Goal: Information Seeking & Learning: Learn about a topic

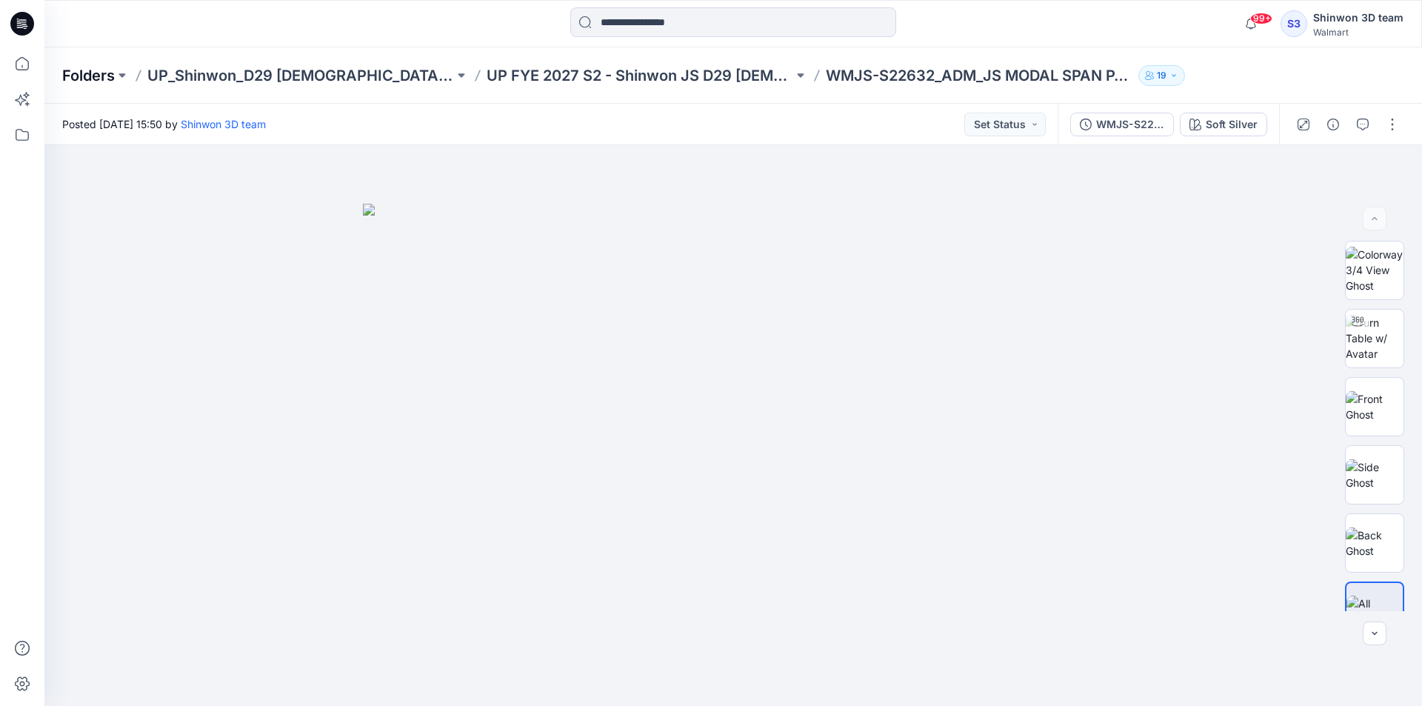
click at [110, 76] on p "Folders" at bounding box center [88, 75] width 53 height 21
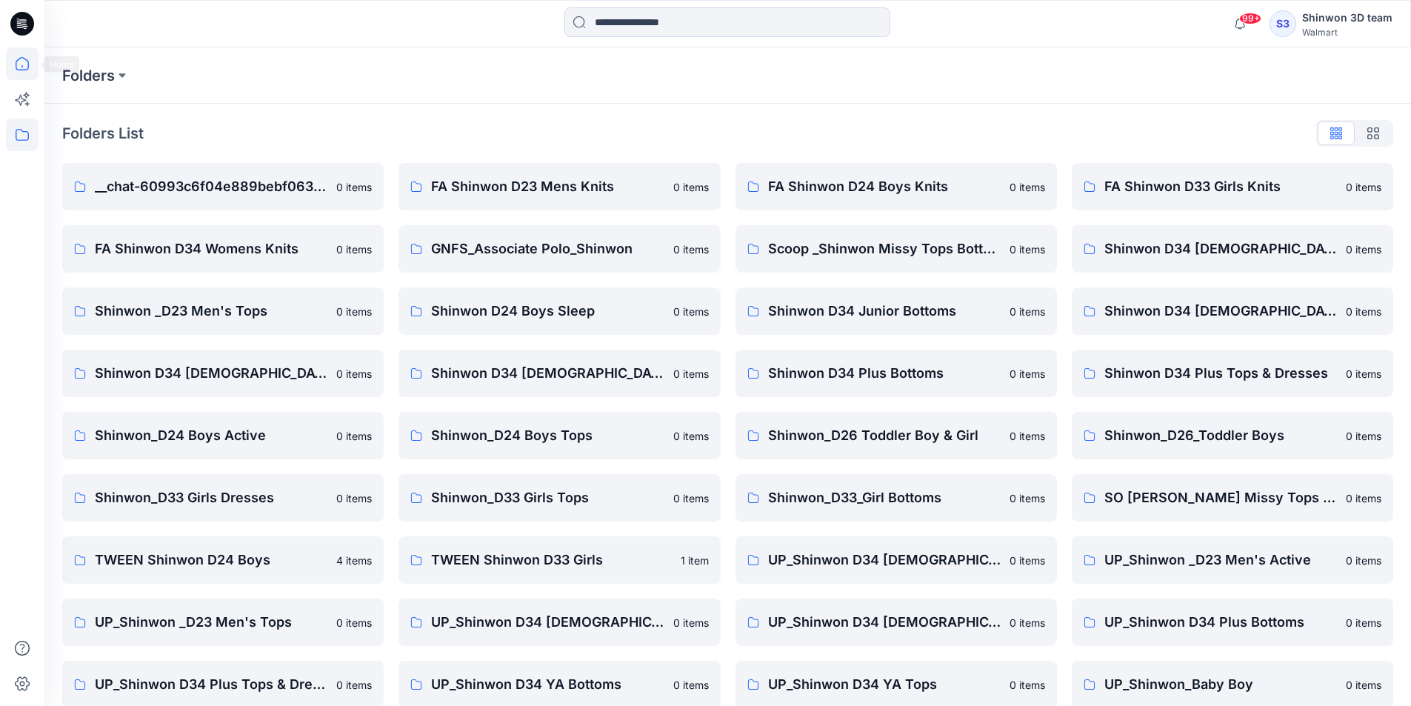
click at [23, 55] on icon at bounding box center [22, 63] width 33 height 33
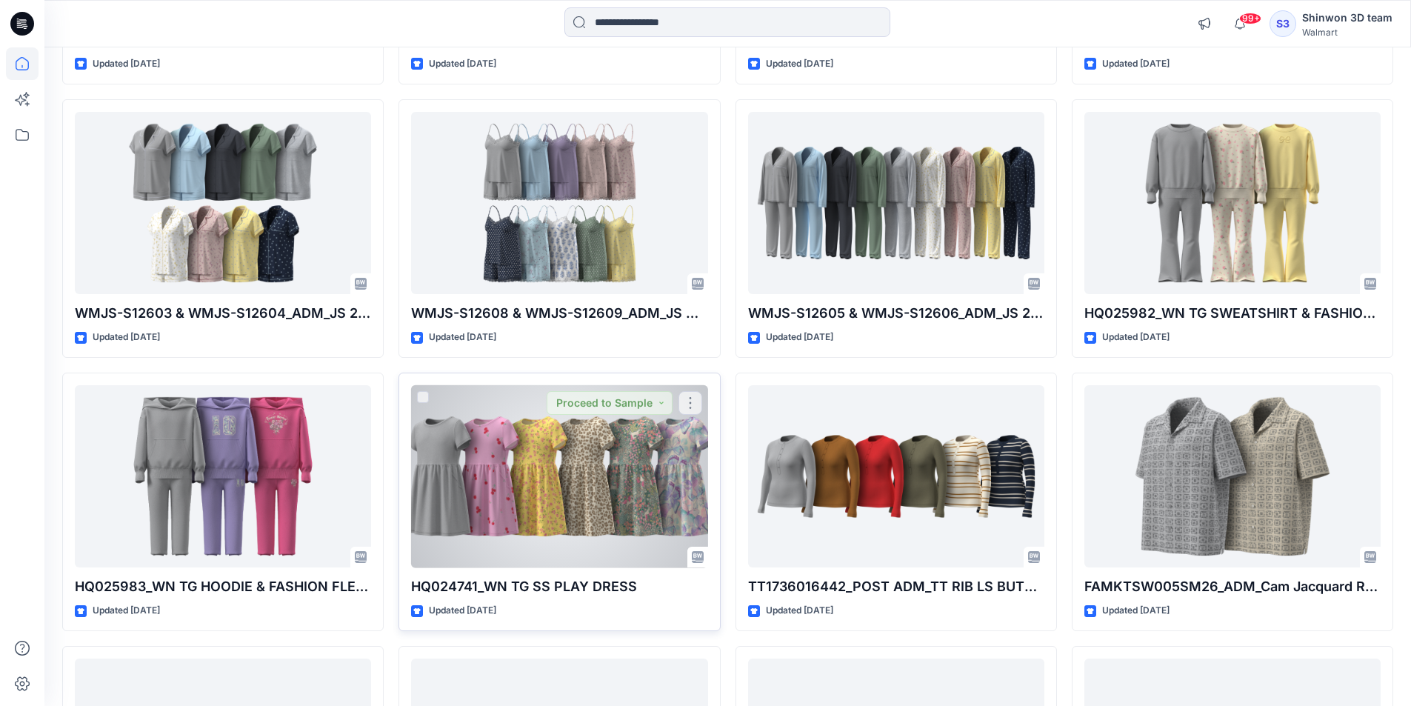
scroll to position [12008, 0]
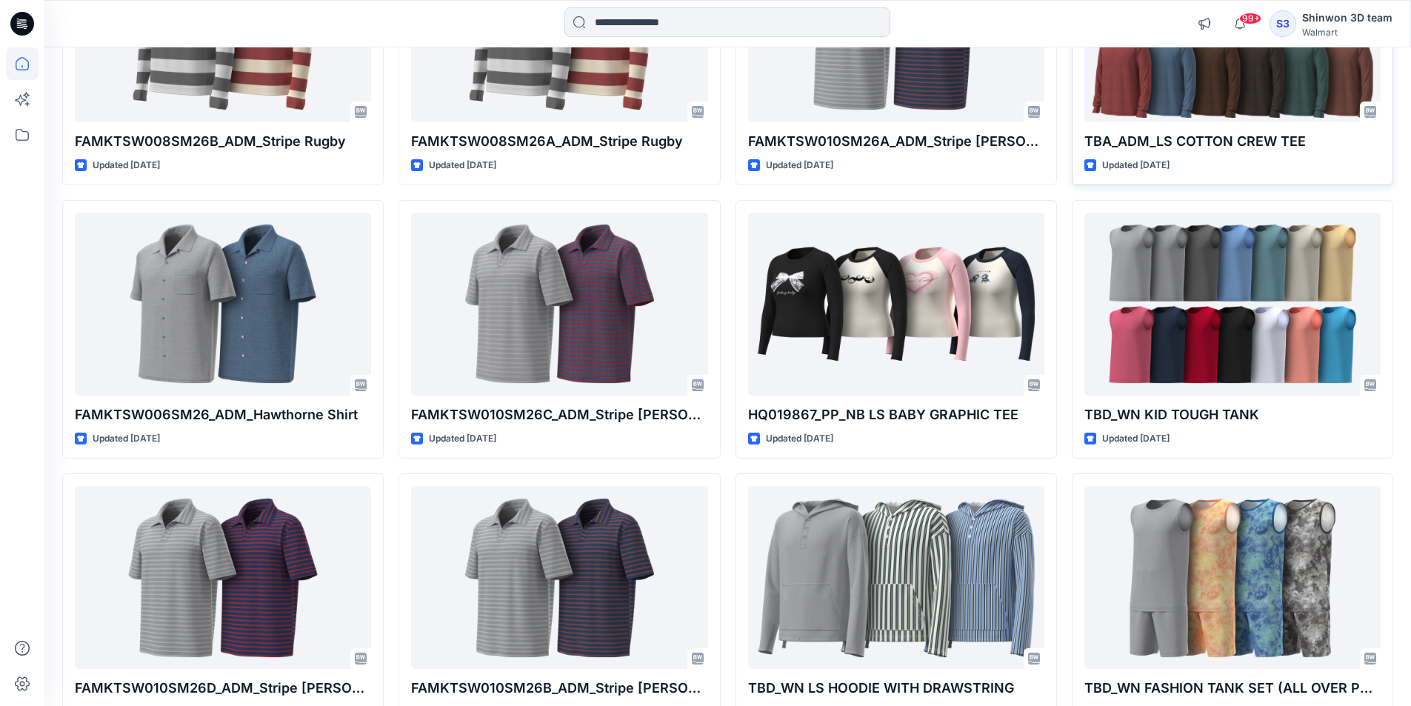
scroll to position [2222, 0]
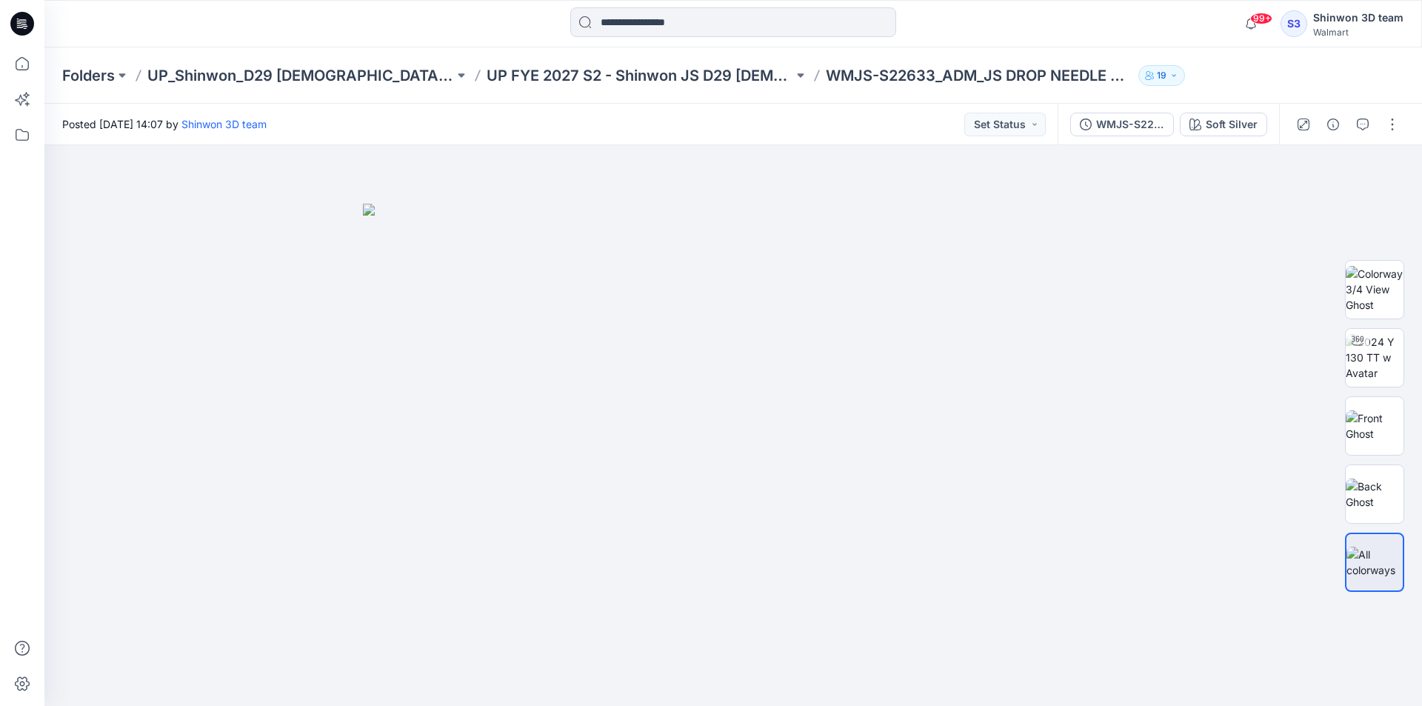
click at [287, 68] on p "UP_Shinwon_D29 Ladies Sleep" at bounding box center [300, 75] width 307 height 21
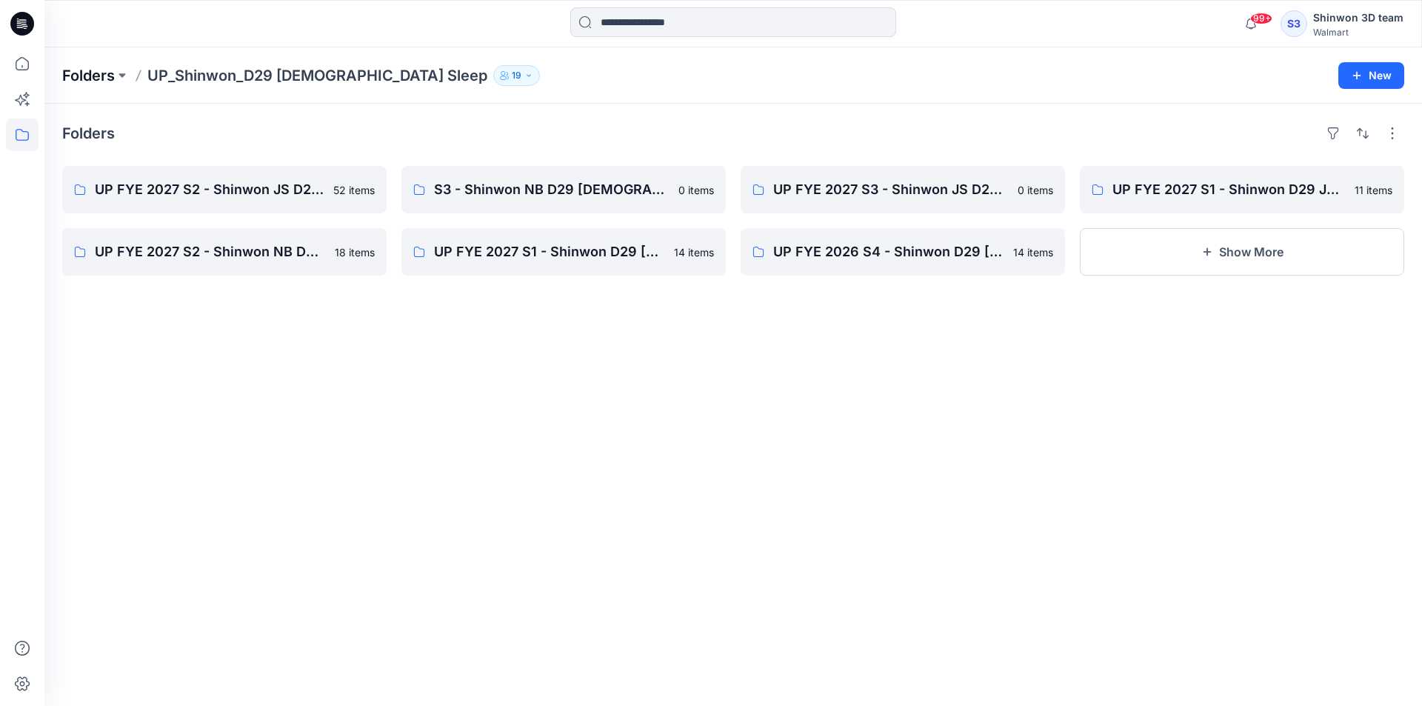
drag, startPoint x: 93, startPoint y: 73, endPoint x: 588, endPoint y: 41, distance: 495.8
click at [96, 73] on p "Folders" at bounding box center [88, 75] width 53 height 21
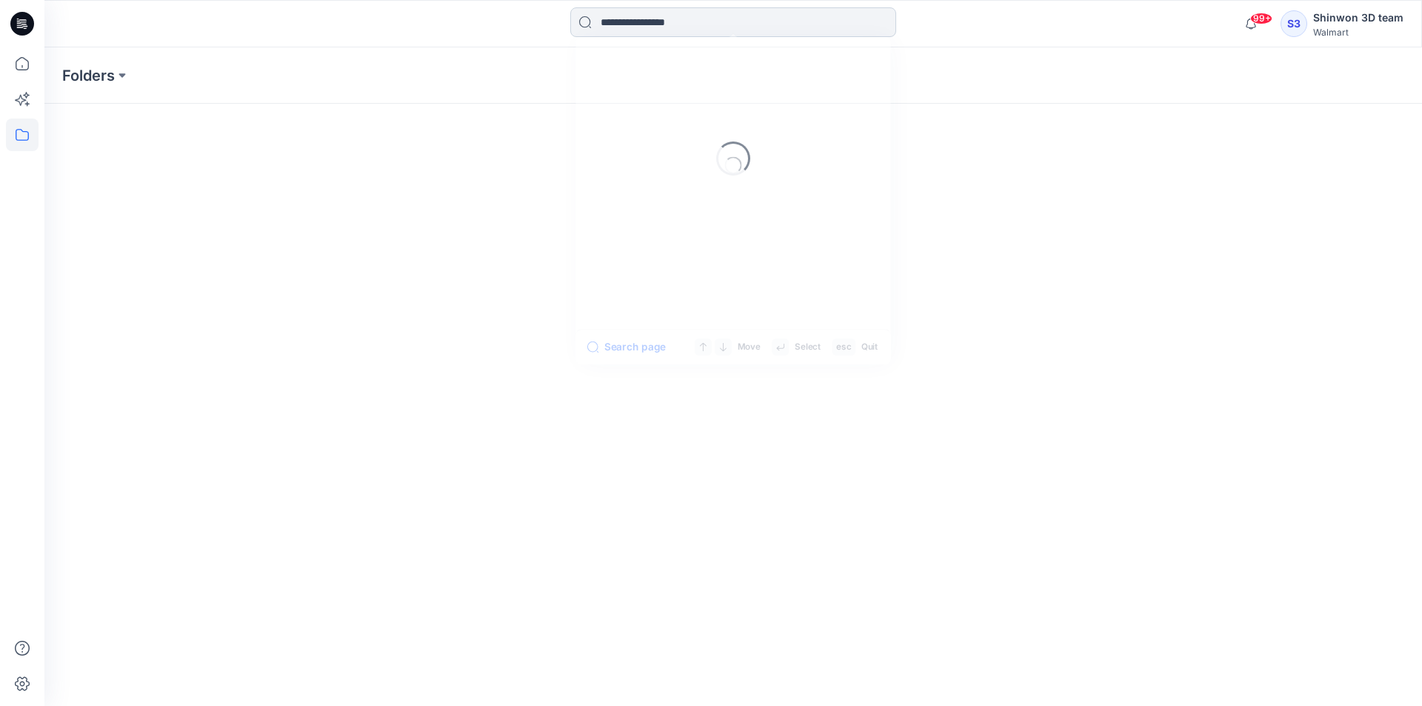
click at [762, 24] on input at bounding box center [733, 22] width 326 height 30
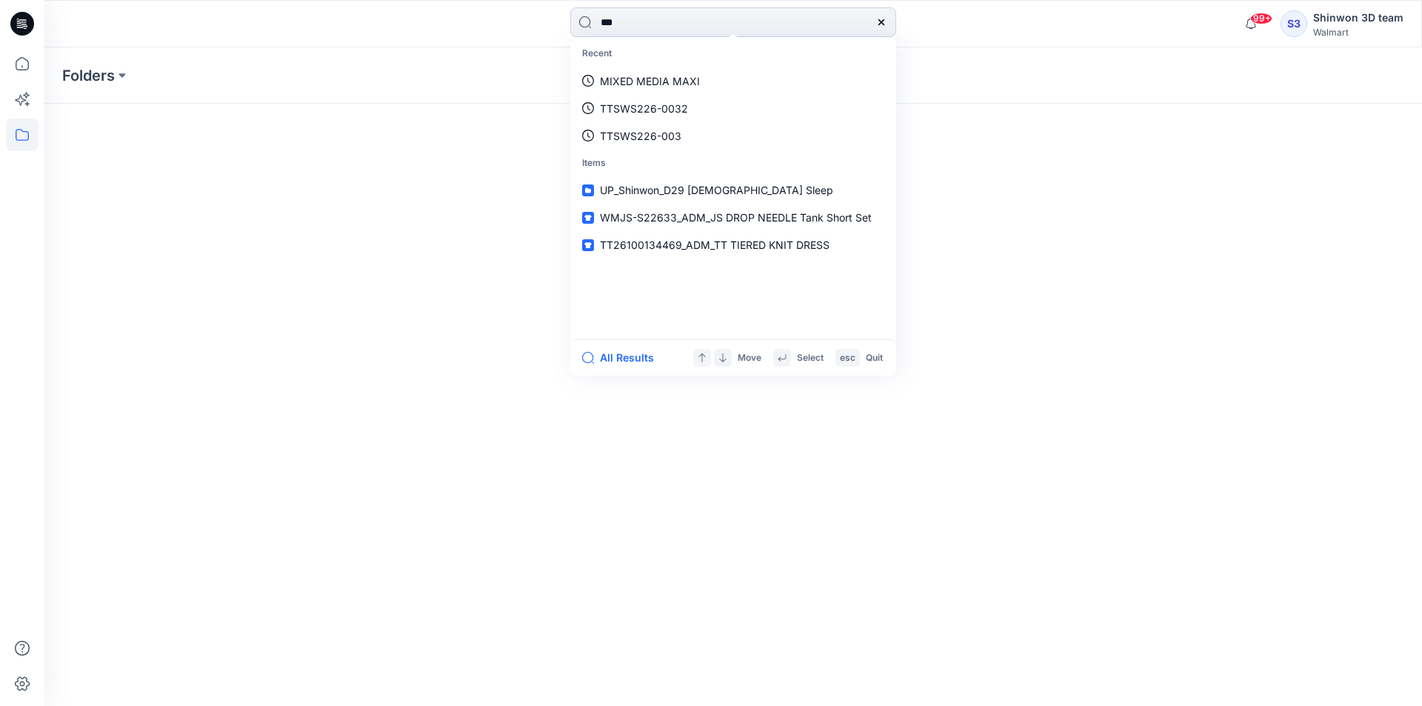
type input "****"
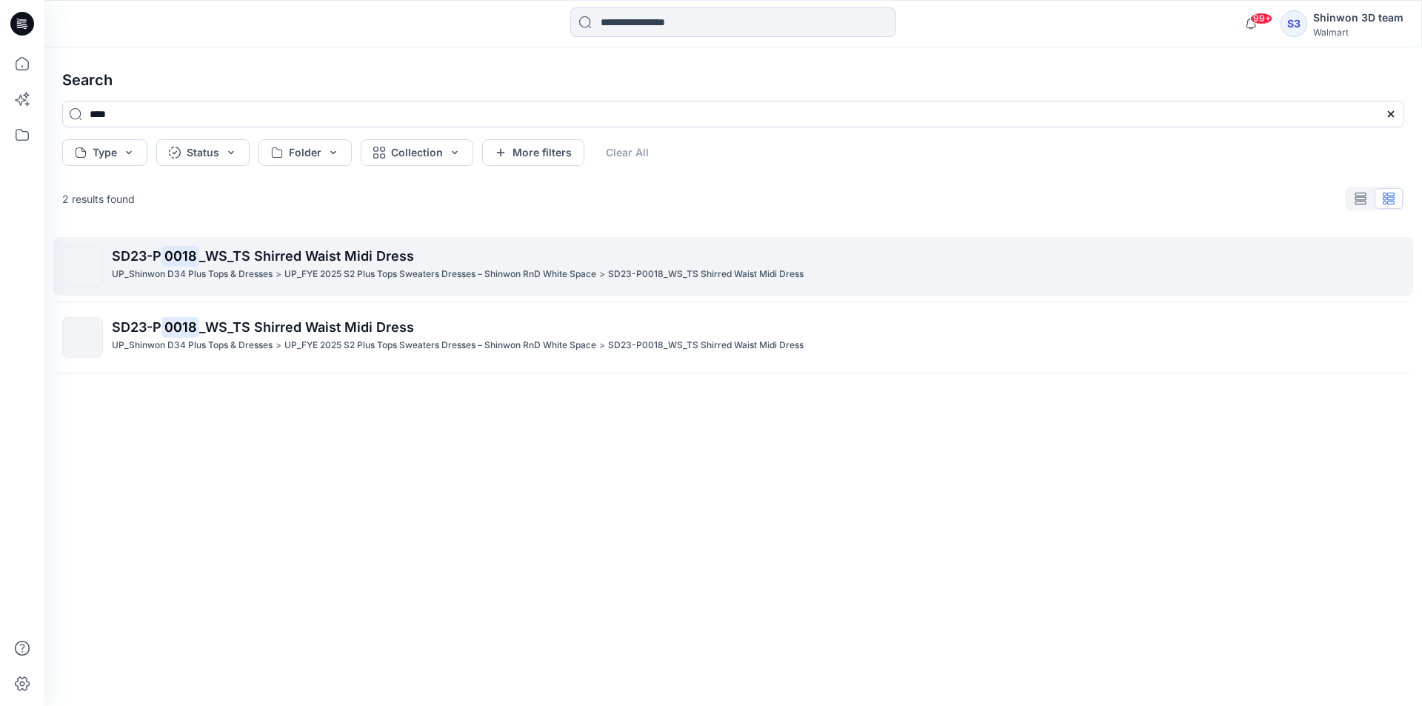
click at [287, 267] on p "UP_FYE 2025 S2 Plus Tops Sweaters Dresses – Shinwon RnD White Space" at bounding box center [440, 275] width 312 height 16
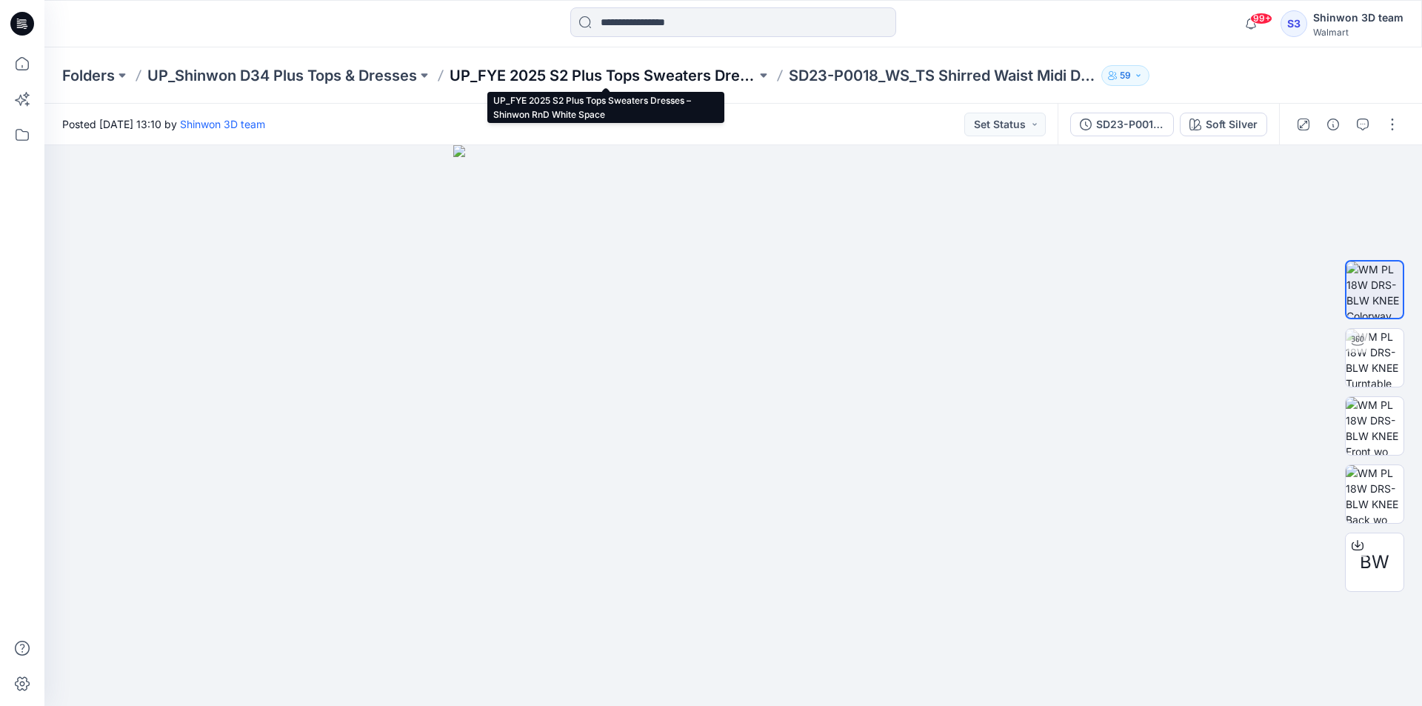
click at [717, 73] on p "UP_FYE 2025 S2 Plus Tops Sweaters Dresses – Shinwon RnD White Space" at bounding box center [603, 75] width 307 height 21
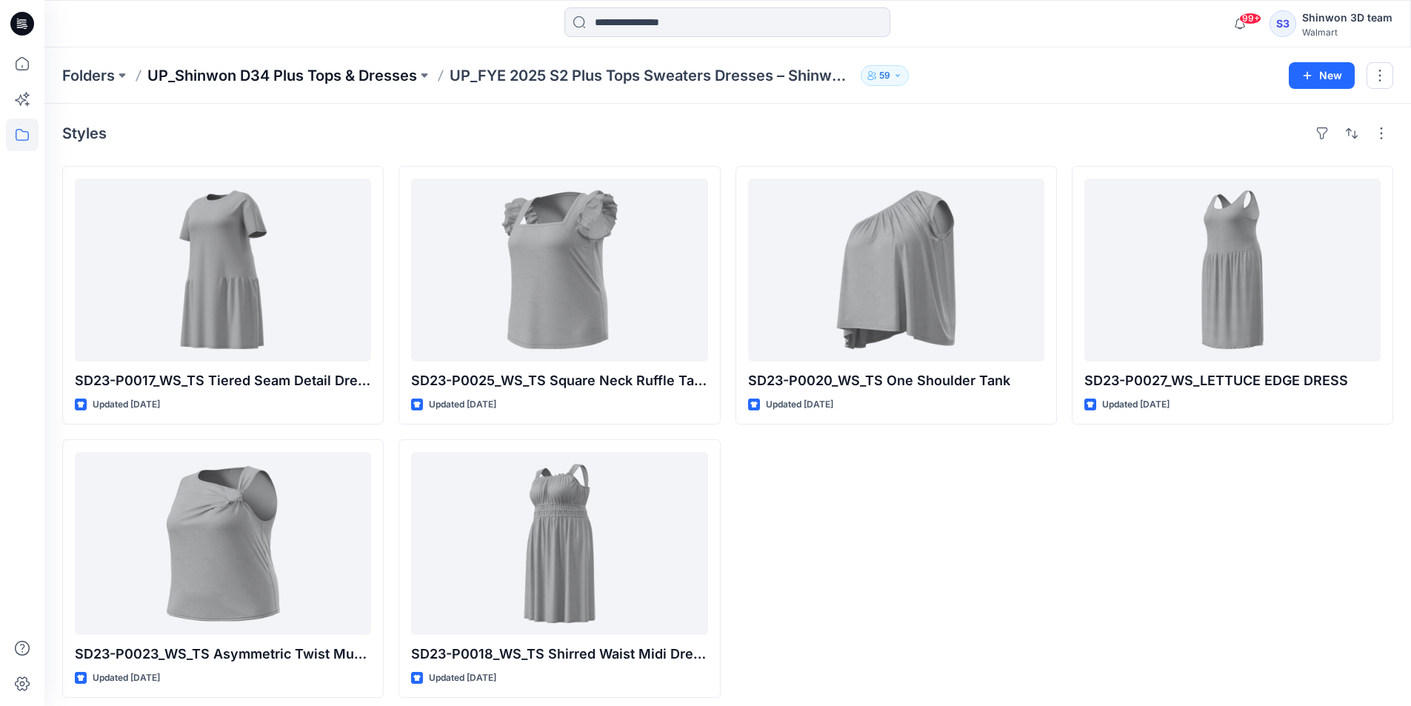
click at [404, 73] on p "UP_Shinwon D34 Plus Tops & Dresses" at bounding box center [282, 75] width 270 height 21
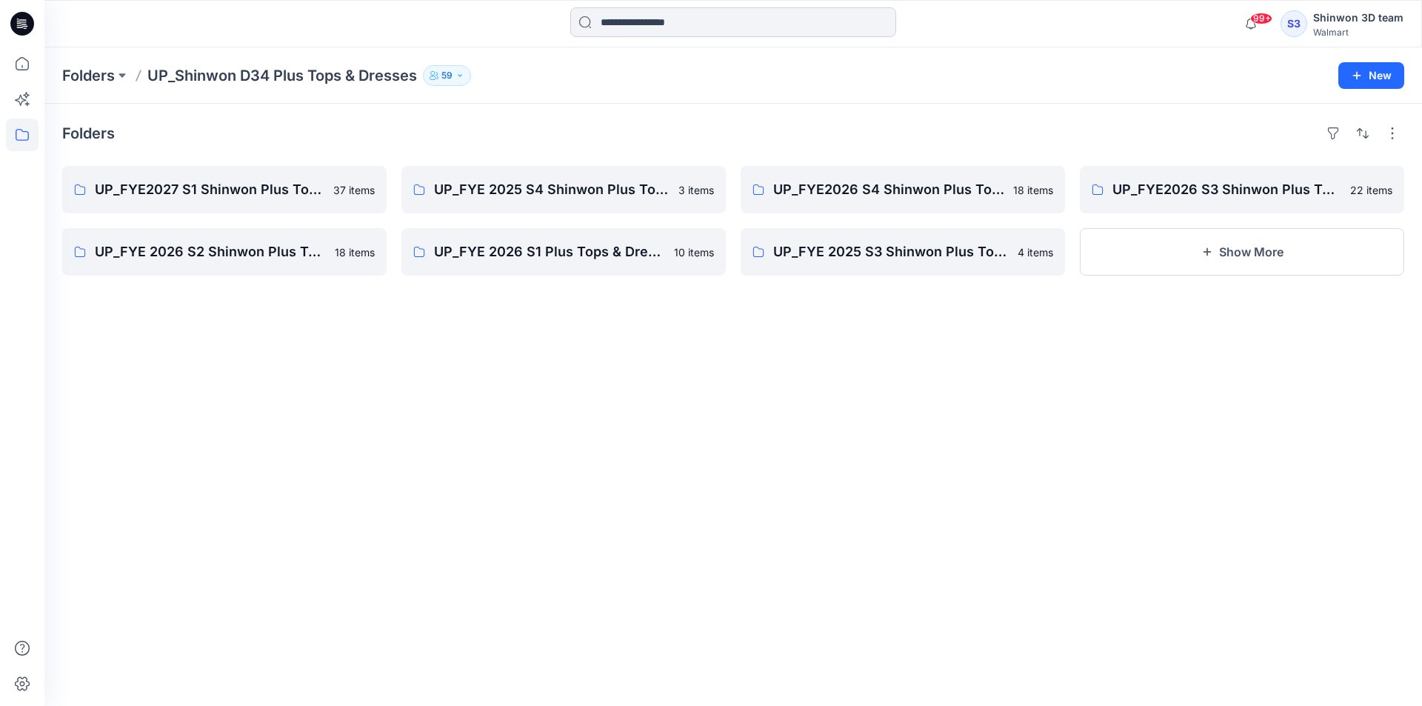
click at [651, 36] on input at bounding box center [733, 22] width 326 height 30
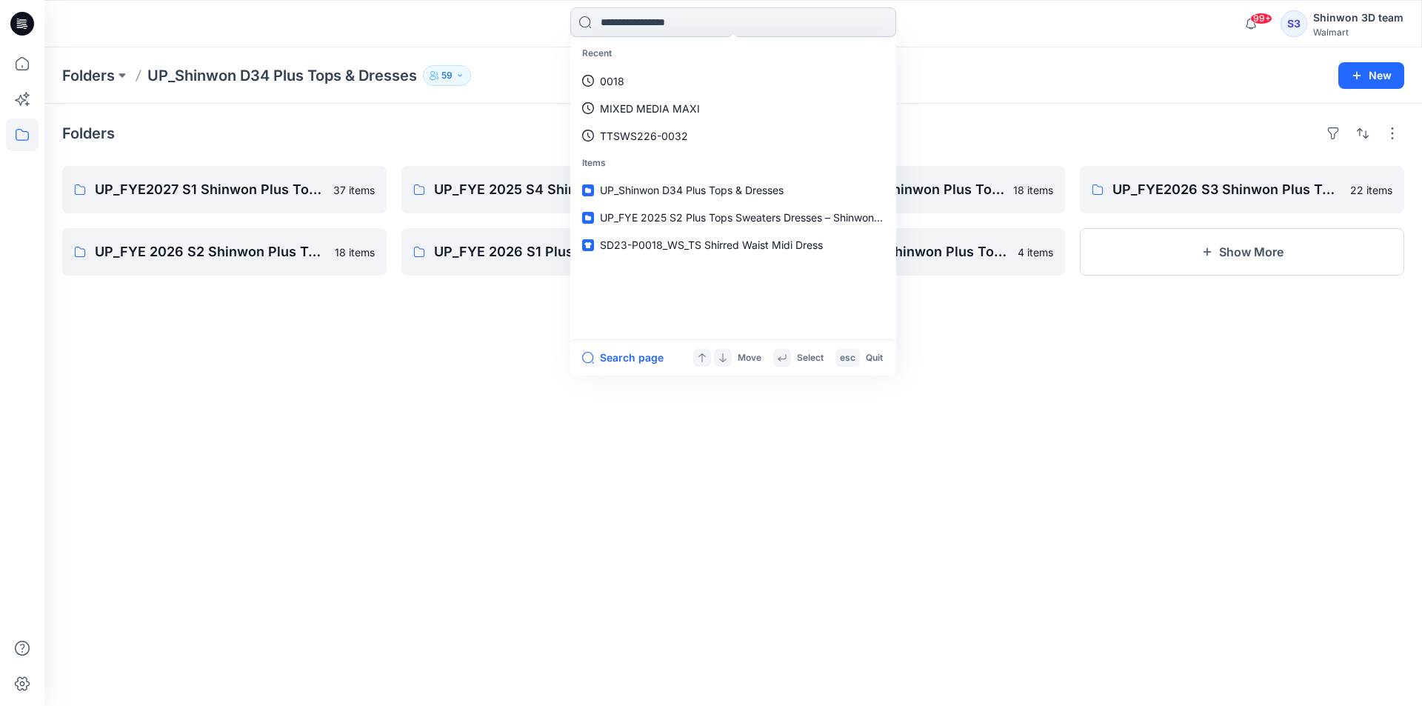
paste input "**********"
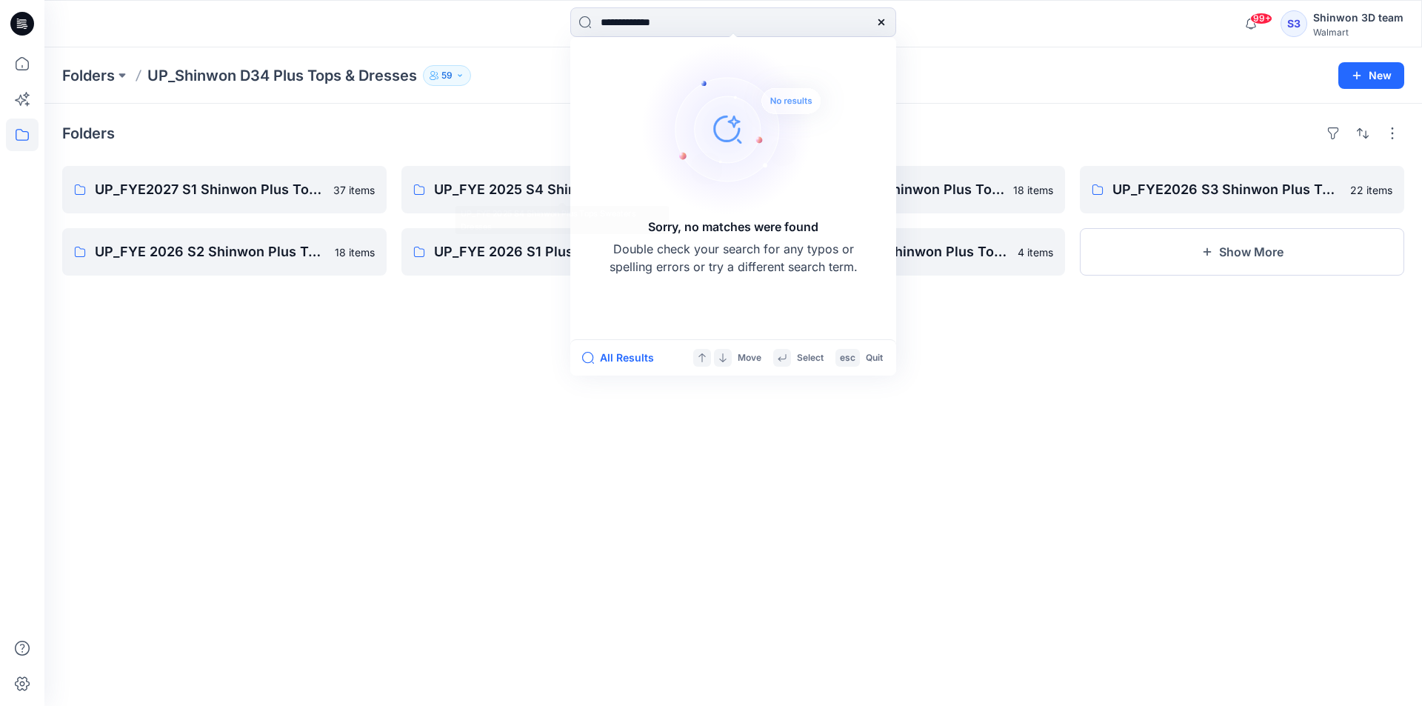
type input "**********"
click at [465, 145] on div "Folders UP_FYE2027 S1 Shinwon Plus Top Dresses 37 items UP_FYE 2026 S2 Shinwon …" at bounding box center [733, 405] width 1378 height 602
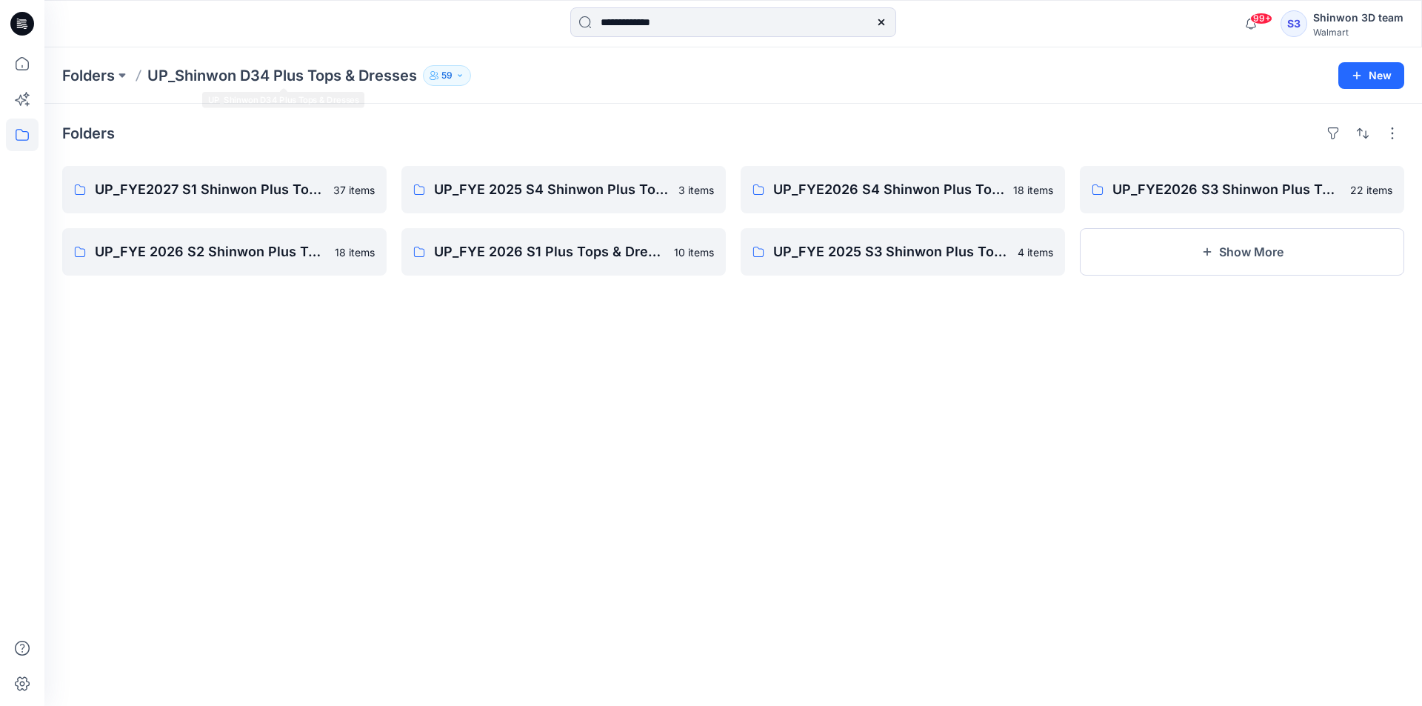
click at [196, 66] on p "UP_Shinwon D34 Plus Tops & Dresses" at bounding box center [282, 75] width 270 height 21
click at [113, 78] on p "Folders" at bounding box center [88, 75] width 53 height 21
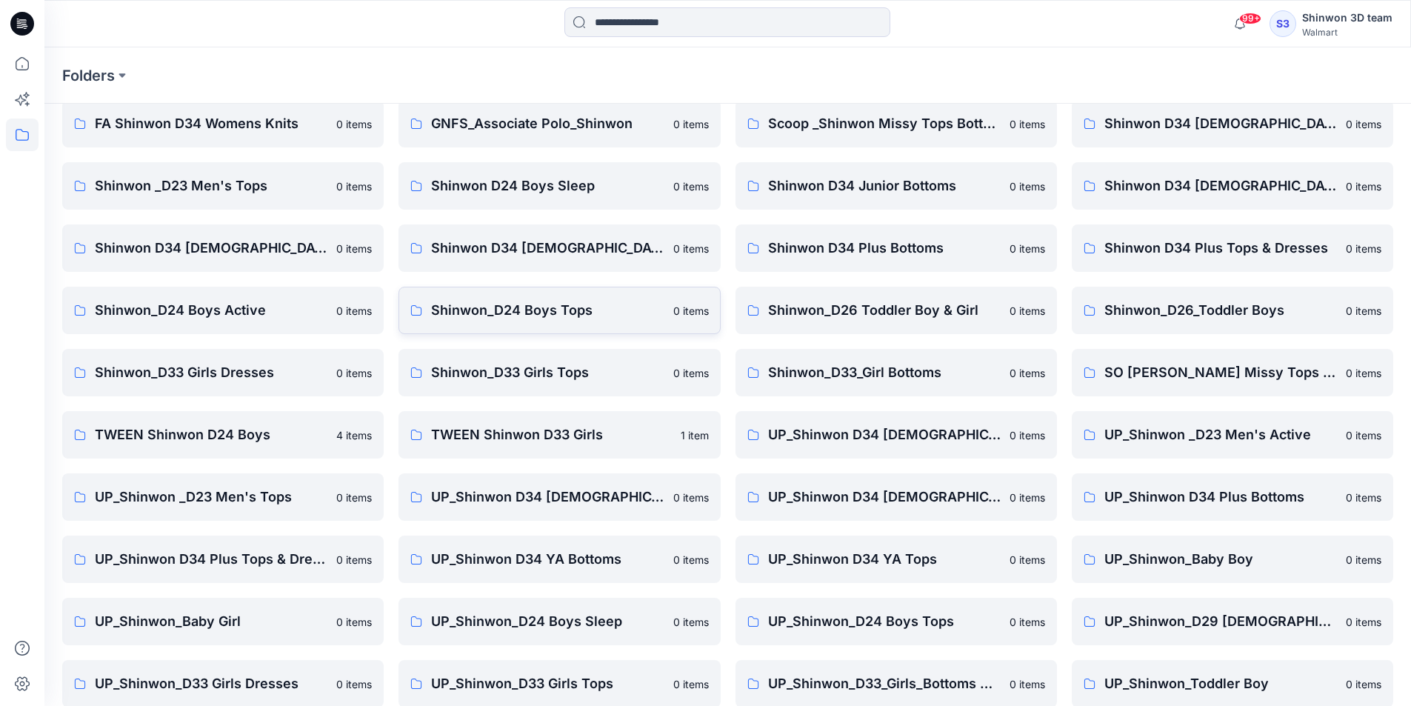
scroll to position [207, 0]
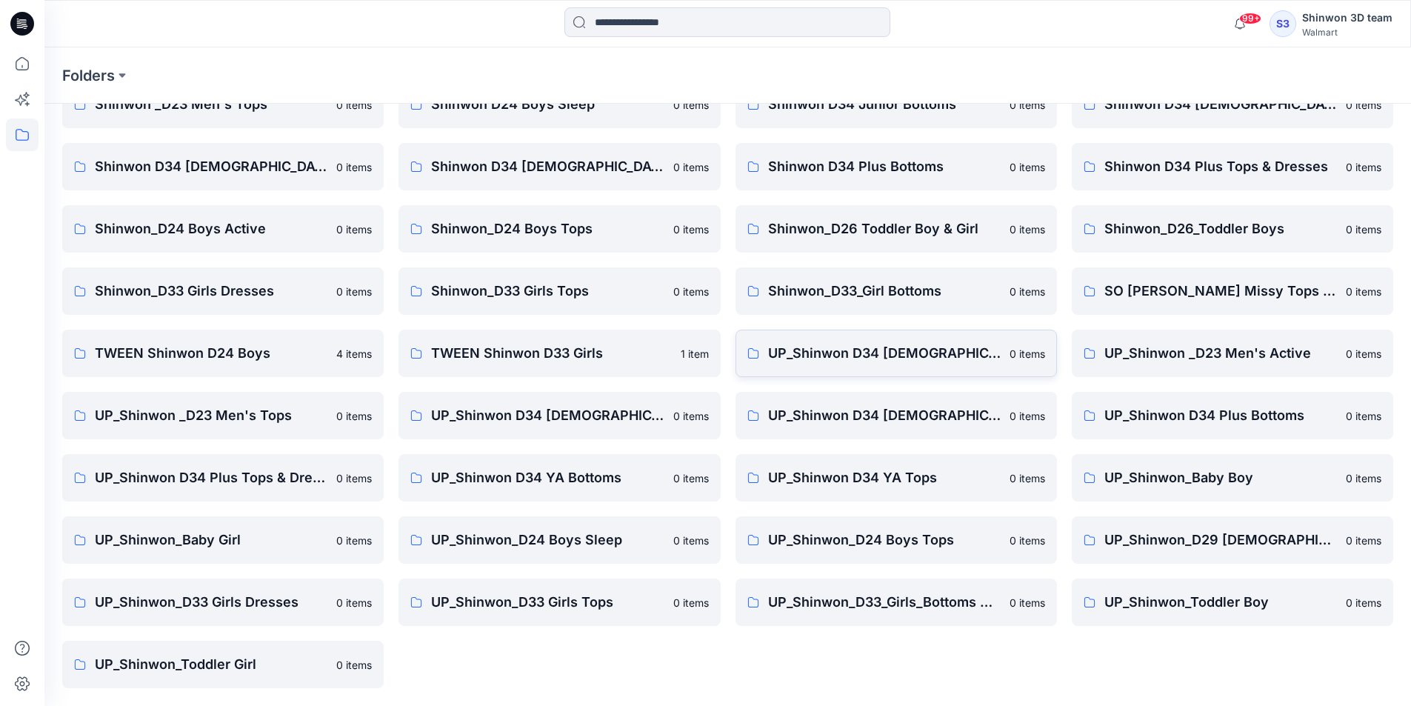
click at [944, 350] on p "UP_Shinwon D34 [DEMOGRAPHIC_DATA] Knit Tops" at bounding box center [884, 353] width 233 height 21
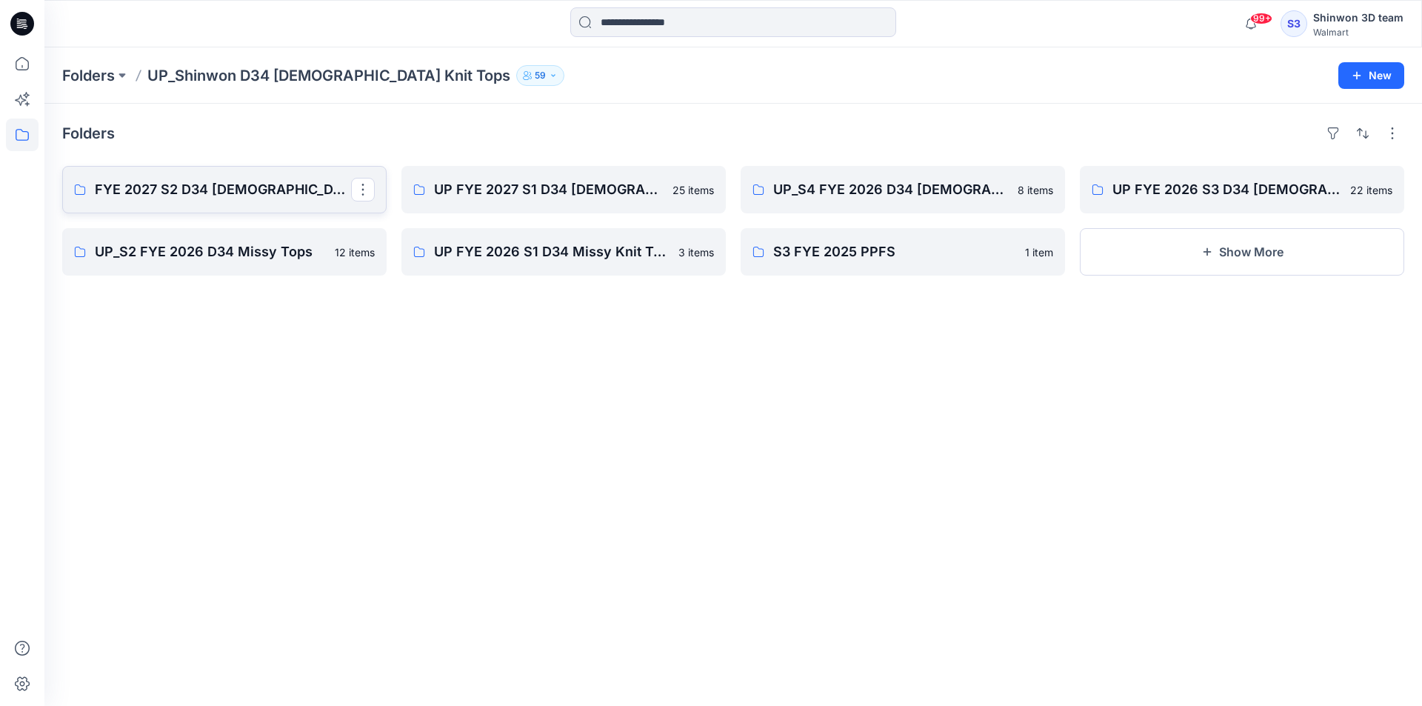
click at [228, 198] on p "FYE 2027 S2 D34 Ladies Tops - Shinwon" at bounding box center [223, 189] width 256 height 21
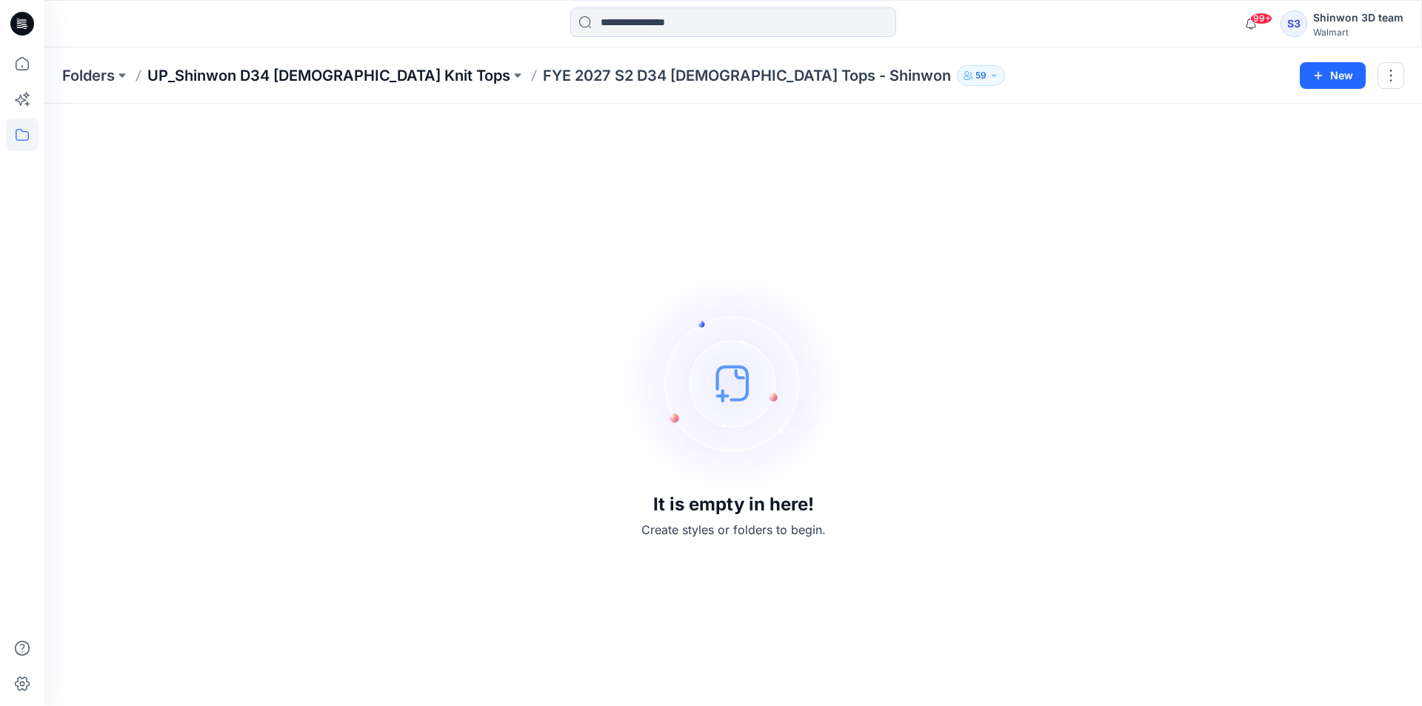
click at [343, 81] on p "UP_Shinwon D34 Ladies Knit Tops" at bounding box center [328, 75] width 363 height 21
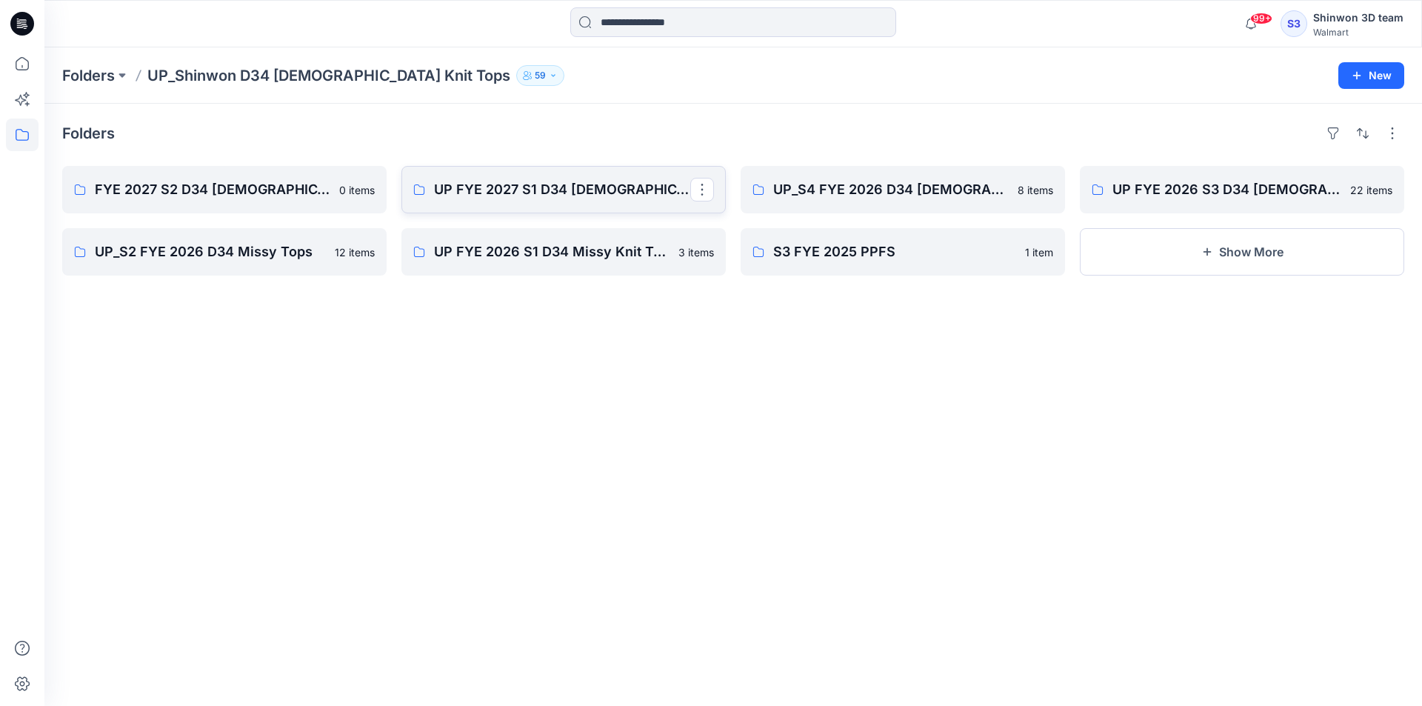
click at [529, 176] on link "UP FYE 2027 S1 D34 Ladies Knit Tops" at bounding box center [564, 189] width 324 height 47
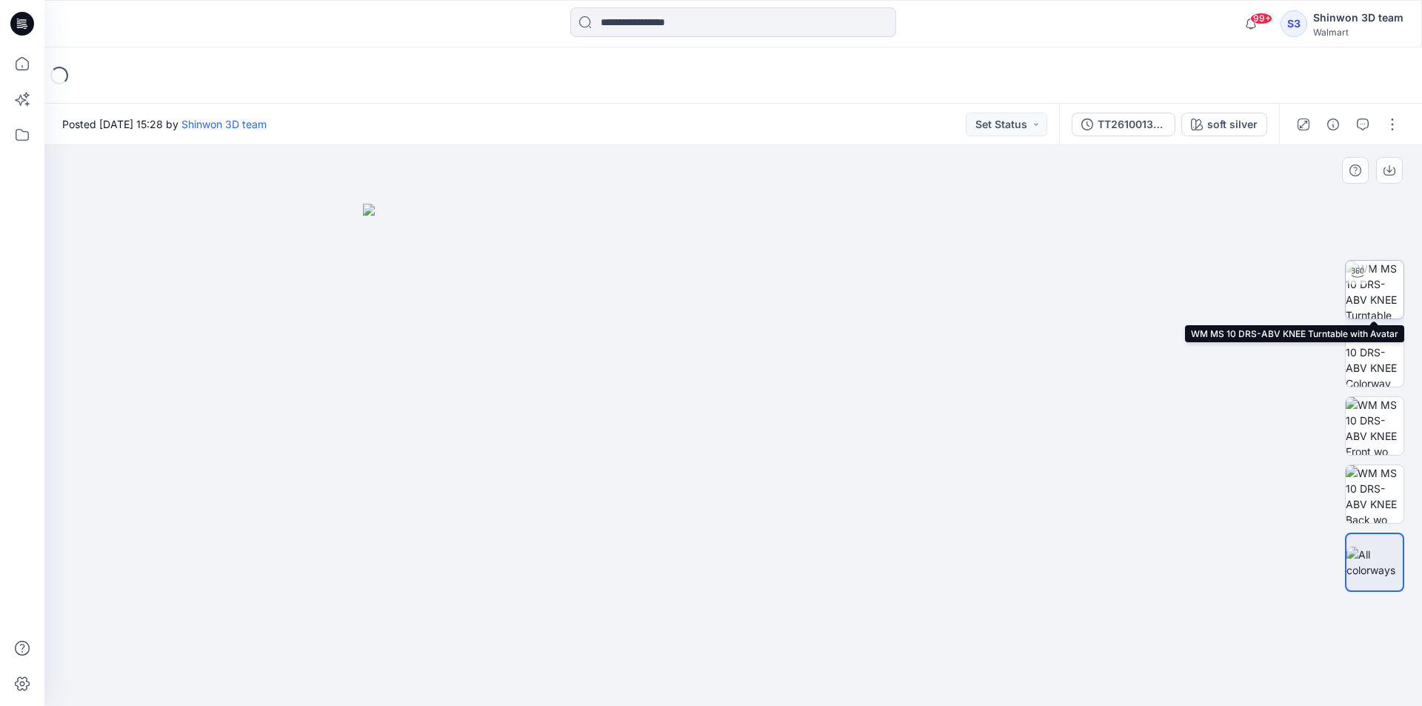
click at [1393, 288] on img at bounding box center [1375, 290] width 58 height 58
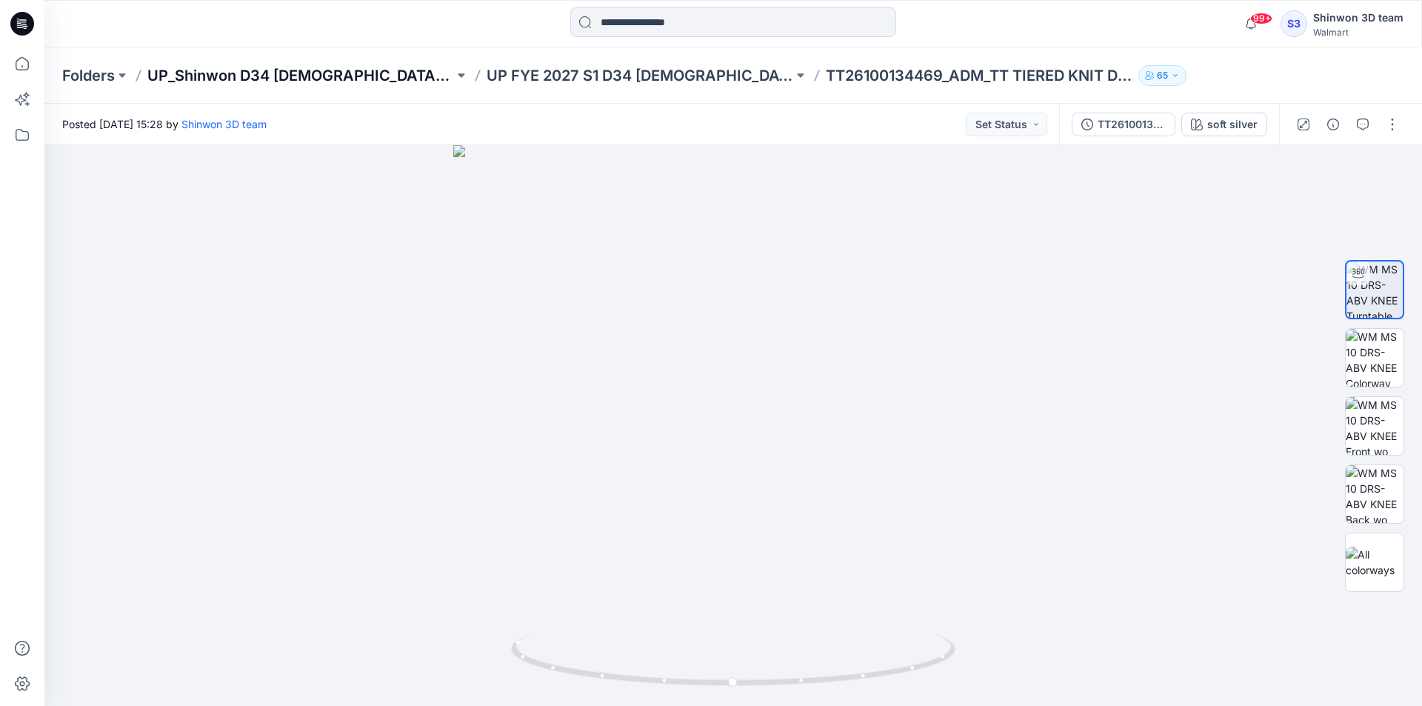
click at [290, 67] on p "UP_Shinwon D34 Ladies Dresses" at bounding box center [300, 75] width 307 height 21
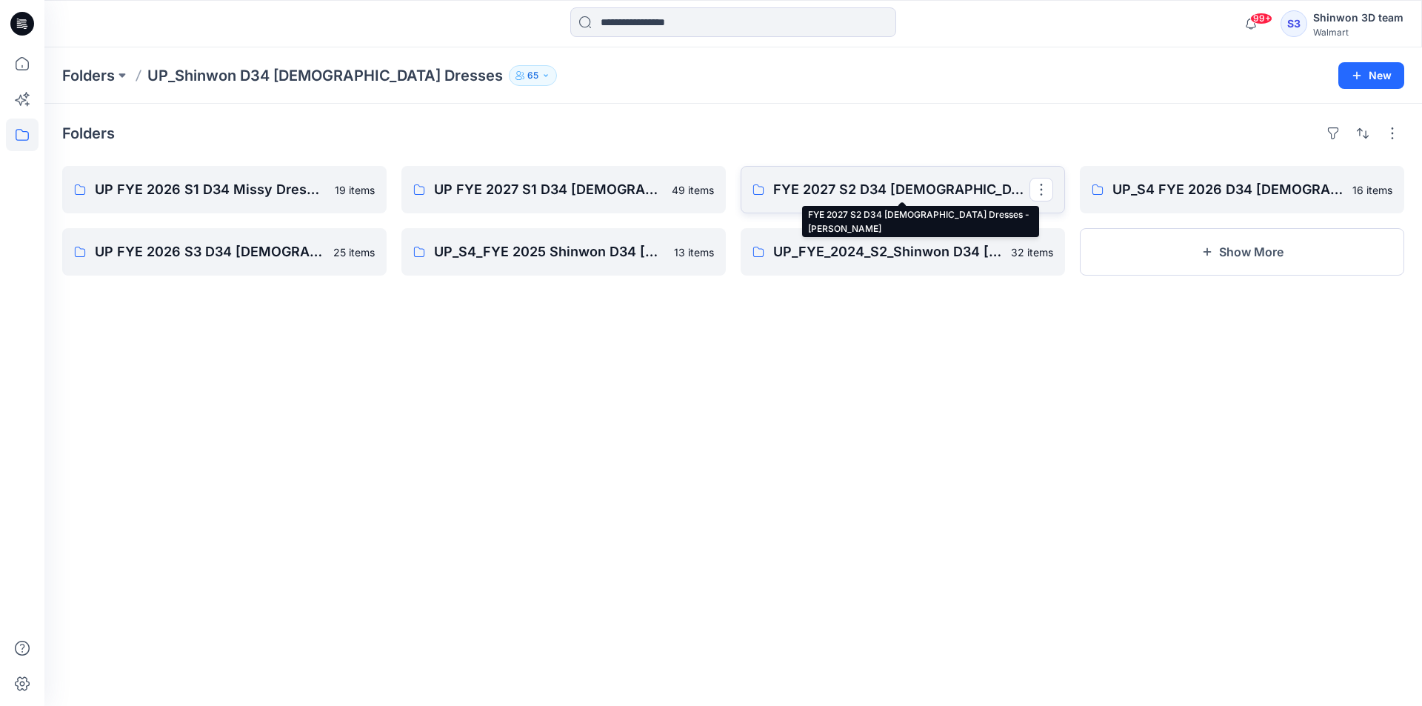
click at [848, 192] on p "FYE 2027 S2 D34 Ladies Dresses - Shinwon" at bounding box center [901, 189] width 256 height 21
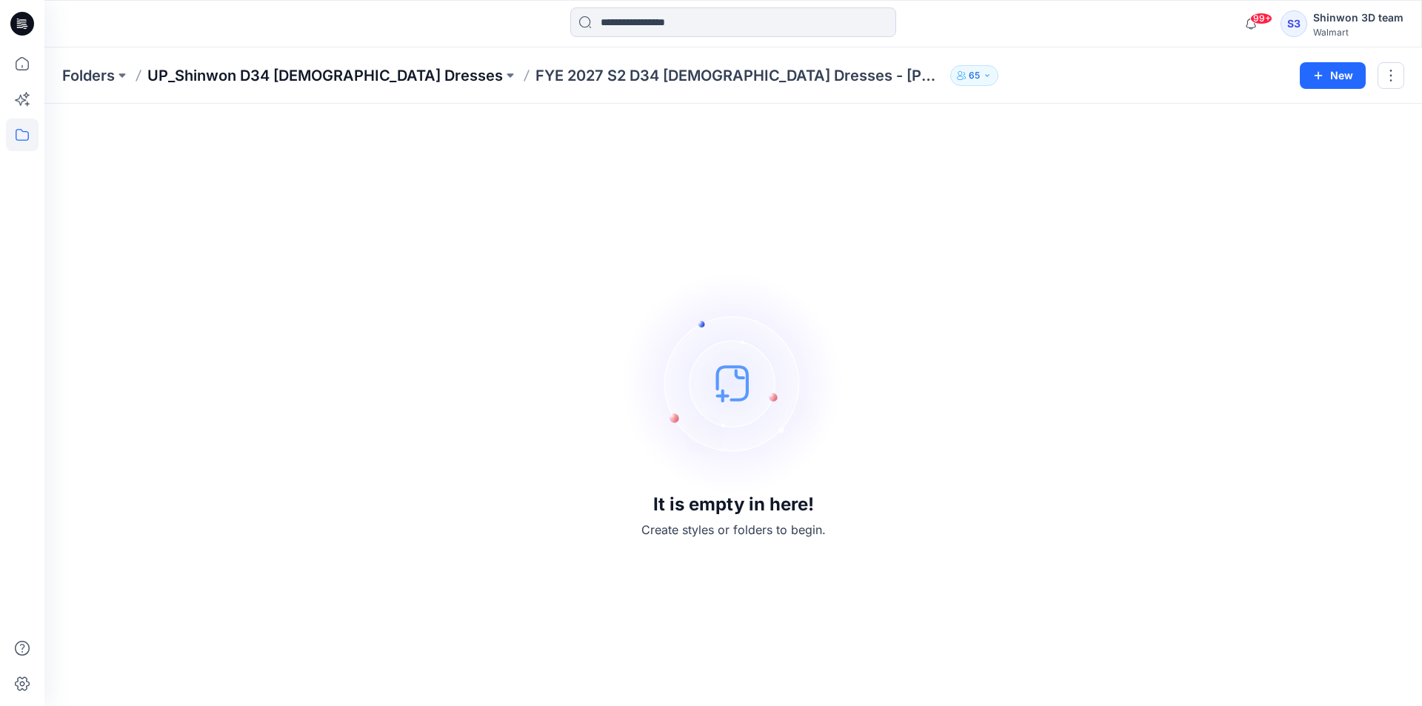
click at [354, 72] on p "UP_Shinwon D34 Ladies Dresses" at bounding box center [325, 75] width 356 height 21
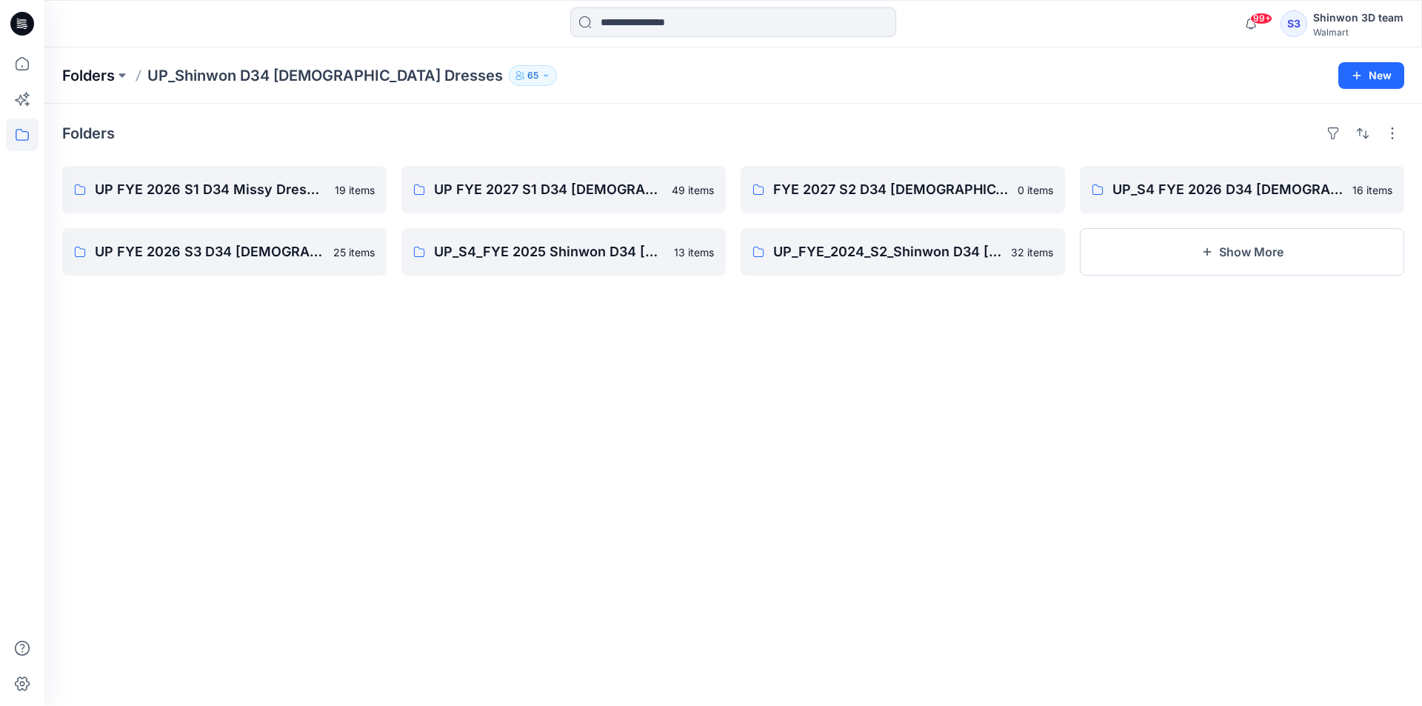
click at [81, 77] on p "Folders" at bounding box center [88, 75] width 53 height 21
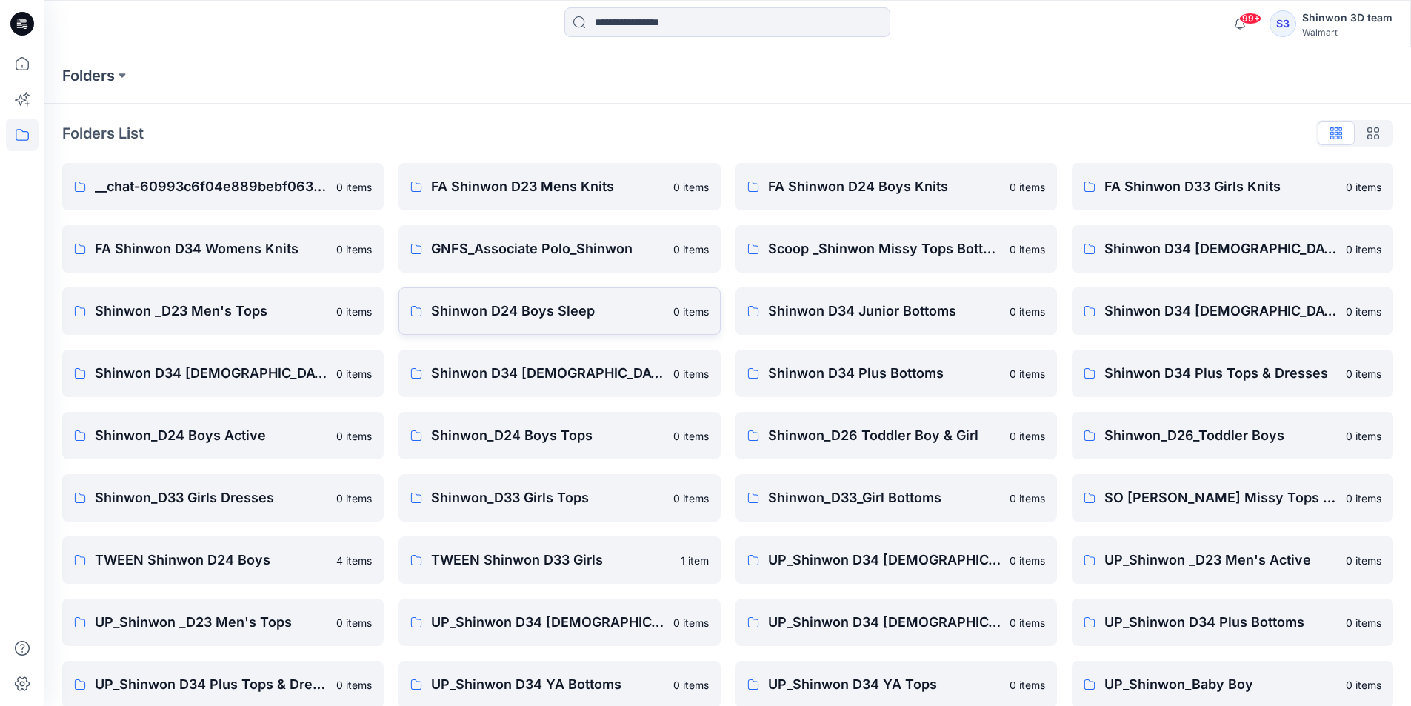
scroll to position [74, 0]
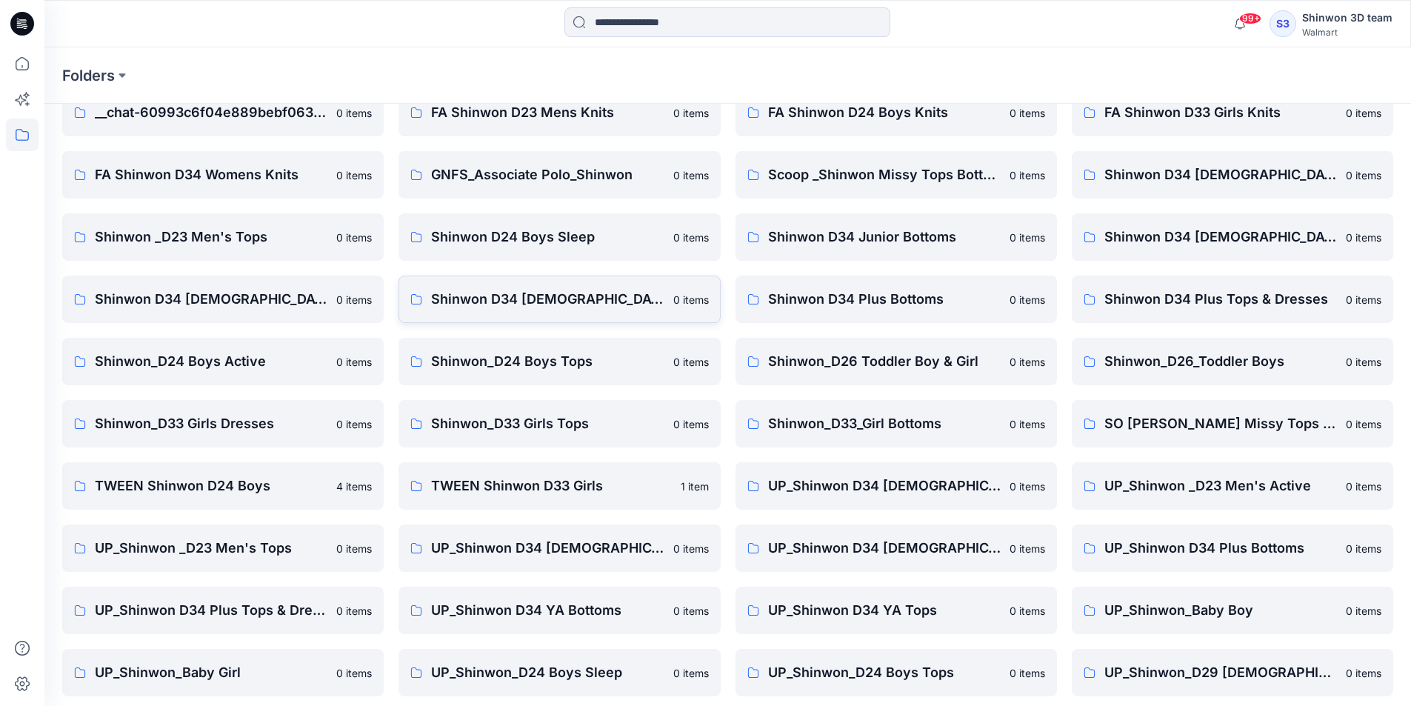
click at [605, 301] on p "Shinwon D34 Ladies Dresses" at bounding box center [547, 299] width 233 height 21
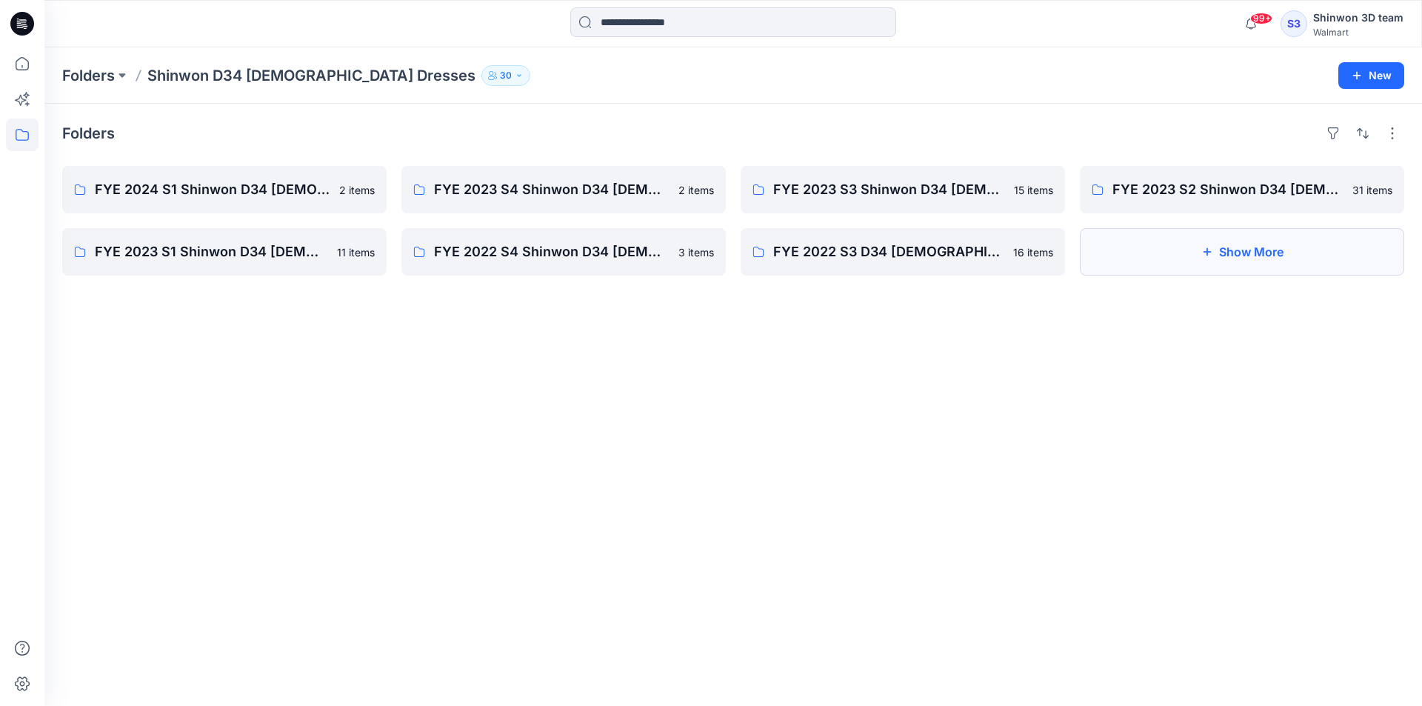
click at [1193, 242] on button "Show More" at bounding box center [1242, 251] width 324 height 47
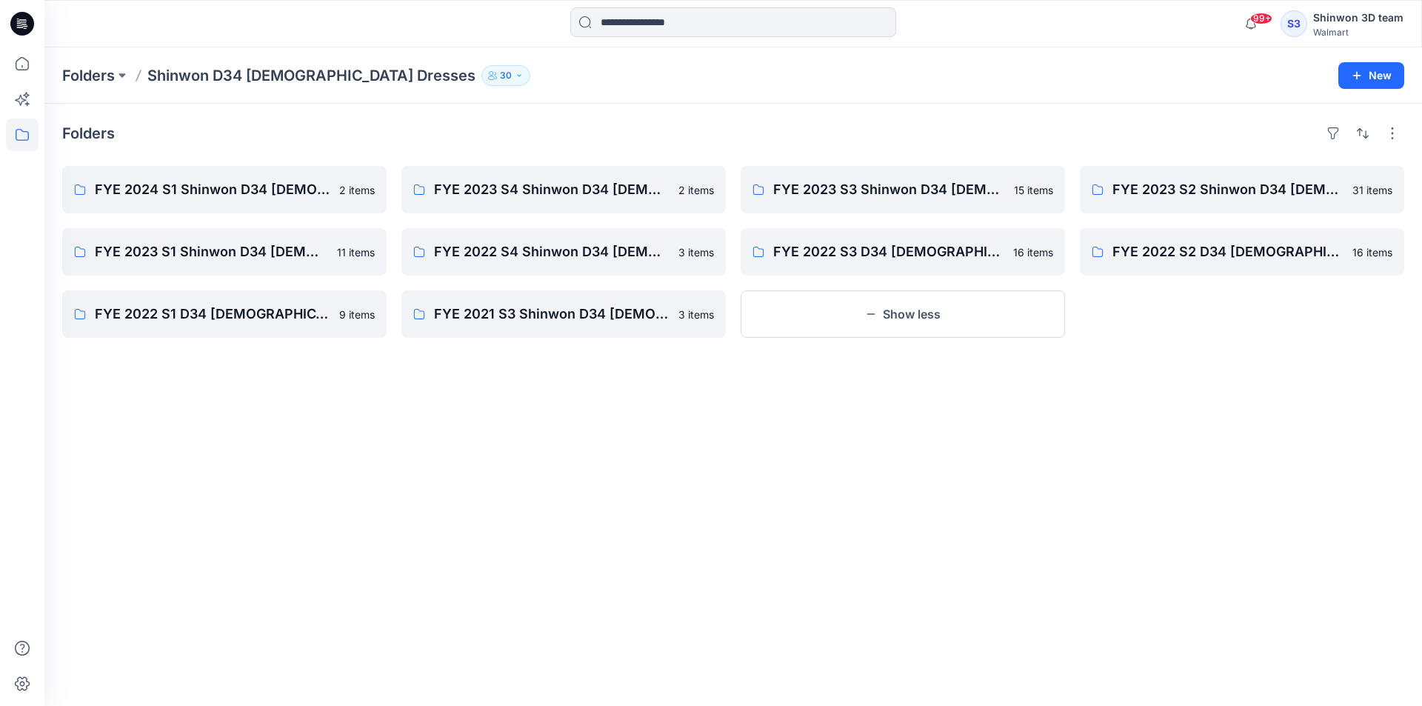
click at [897, 315] on button "Show less" at bounding box center [903, 313] width 324 height 47
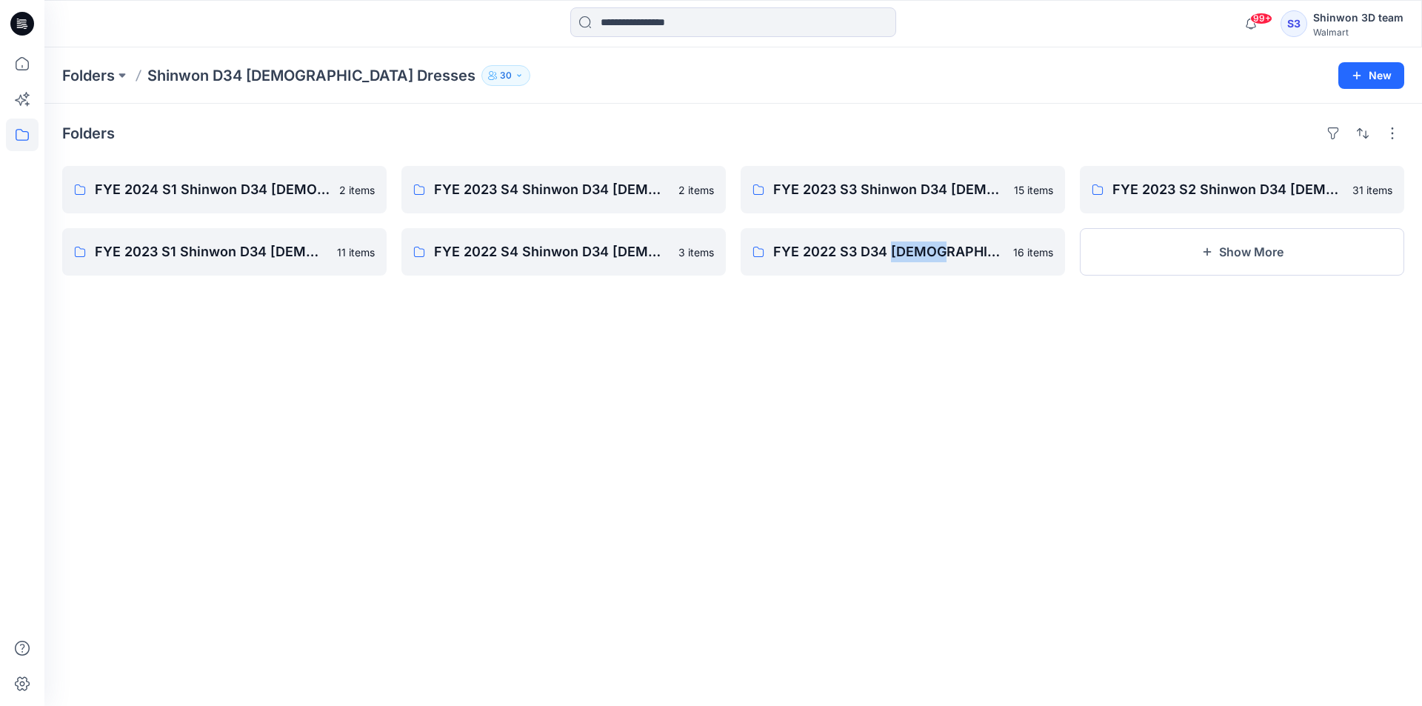
click at [898, 315] on div "Folders FYE 2024 S1 Shinwon D34 Ladies Dresses 2 items FYE 2023 S1 Shinwon D34 …" at bounding box center [733, 405] width 1378 height 602
click at [1264, 249] on button "Show More" at bounding box center [1242, 251] width 324 height 47
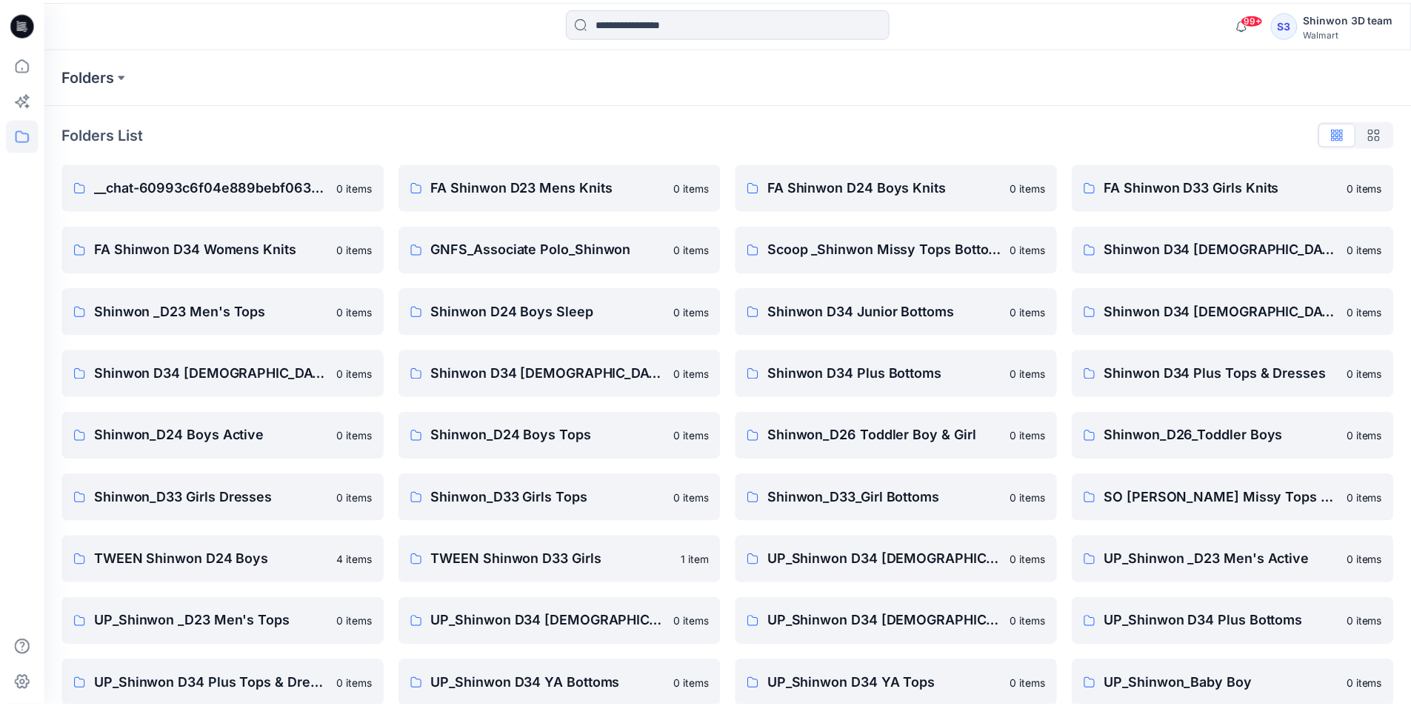
scroll to position [74, 0]
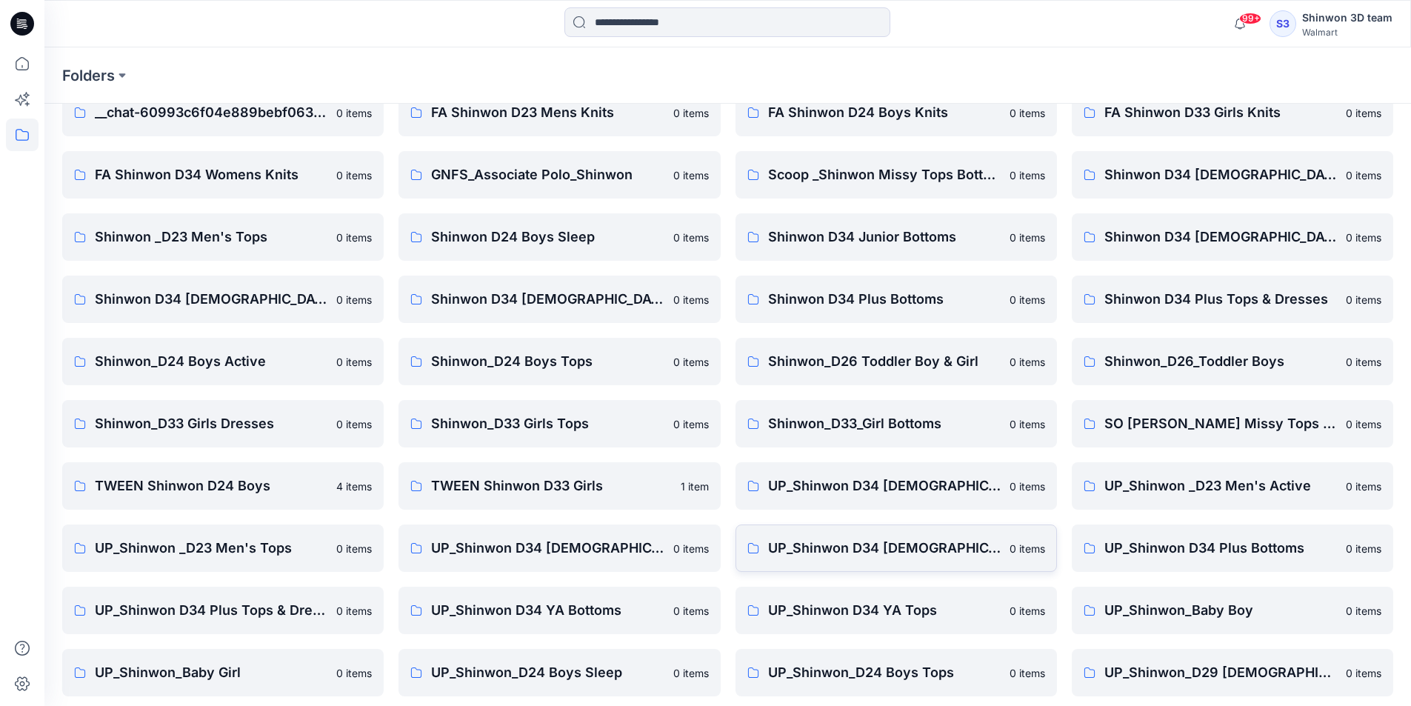
click at [847, 545] on p "UP_Shinwon D34 Ladies Dresses" at bounding box center [884, 548] width 233 height 21
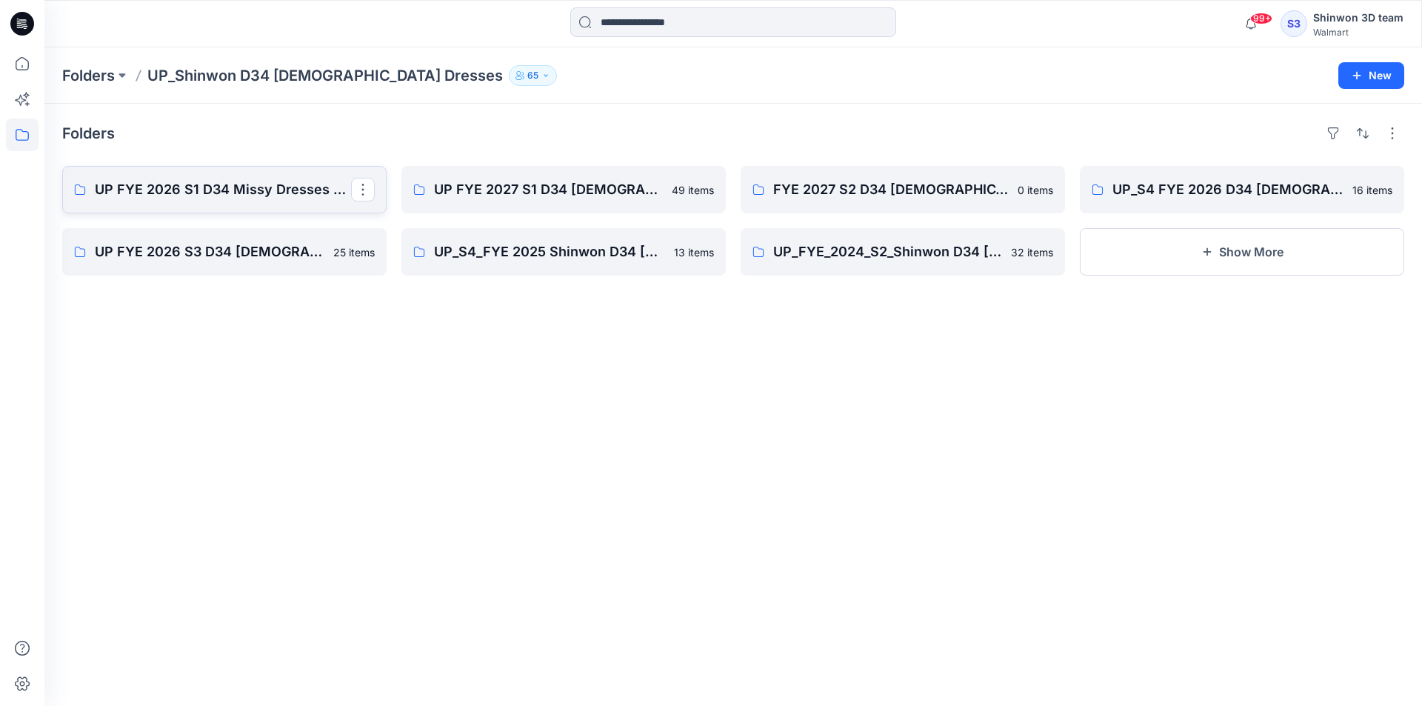
click at [296, 194] on p "UP FYE 2026 S1 D34 Missy Dresses Shinwon" at bounding box center [223, 189] width 256 height 21
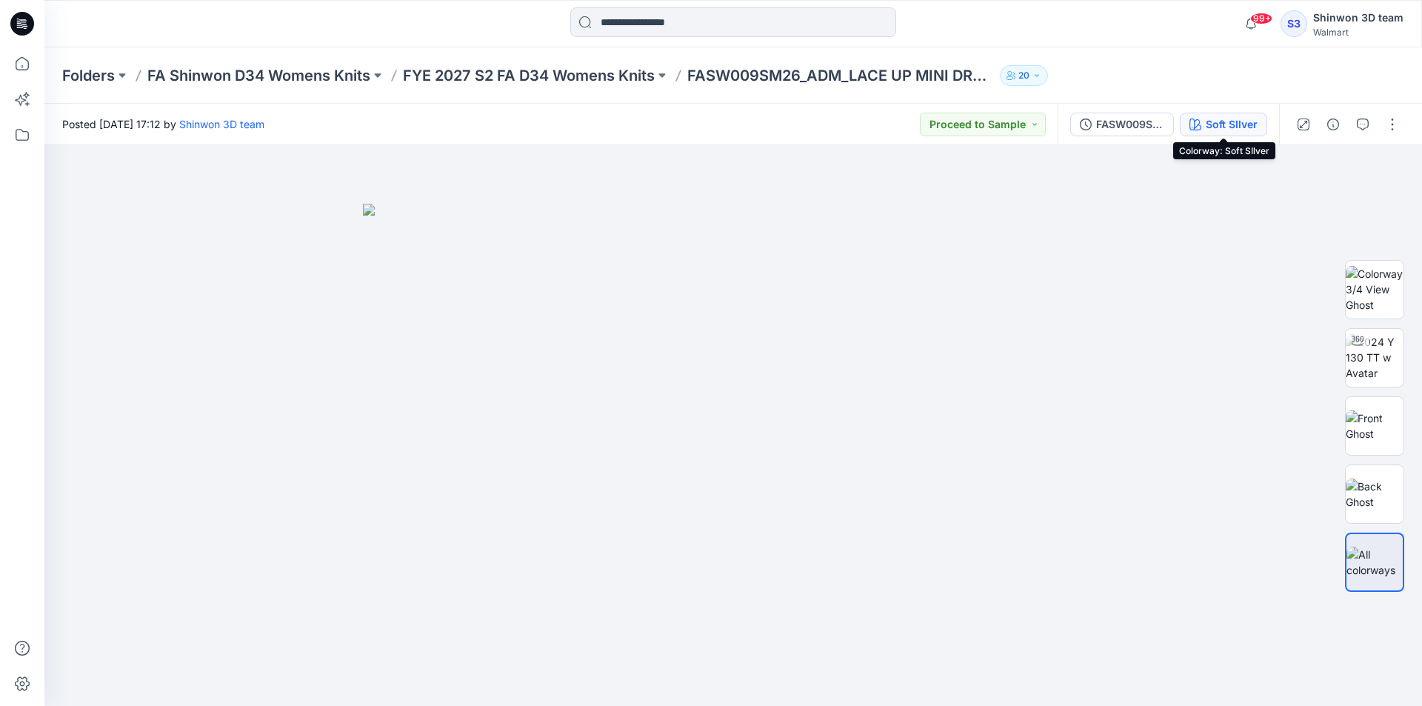
click at [1235, 130] on div "Soft SIlver" at bounding box center [1232, 124] width 52 height 16
